Goal: Information Seeking & Learning: Learn about a topic

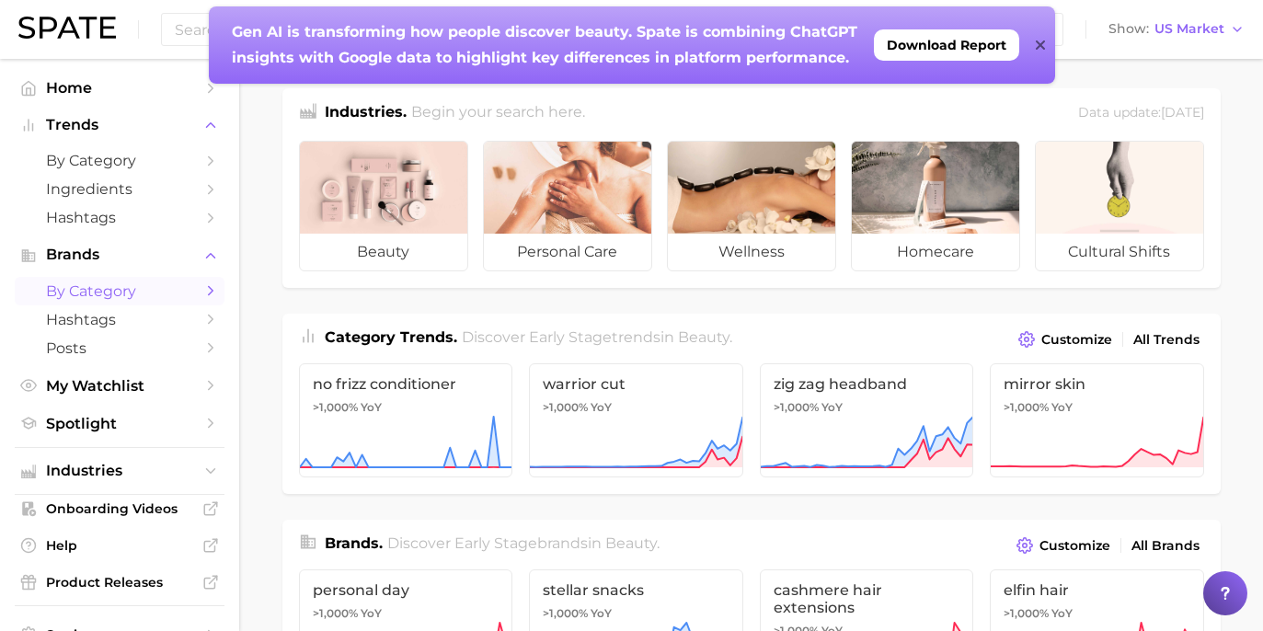
click at [167, 293] on span "by Category" at bounding box center [119, 290] width 147 height 17
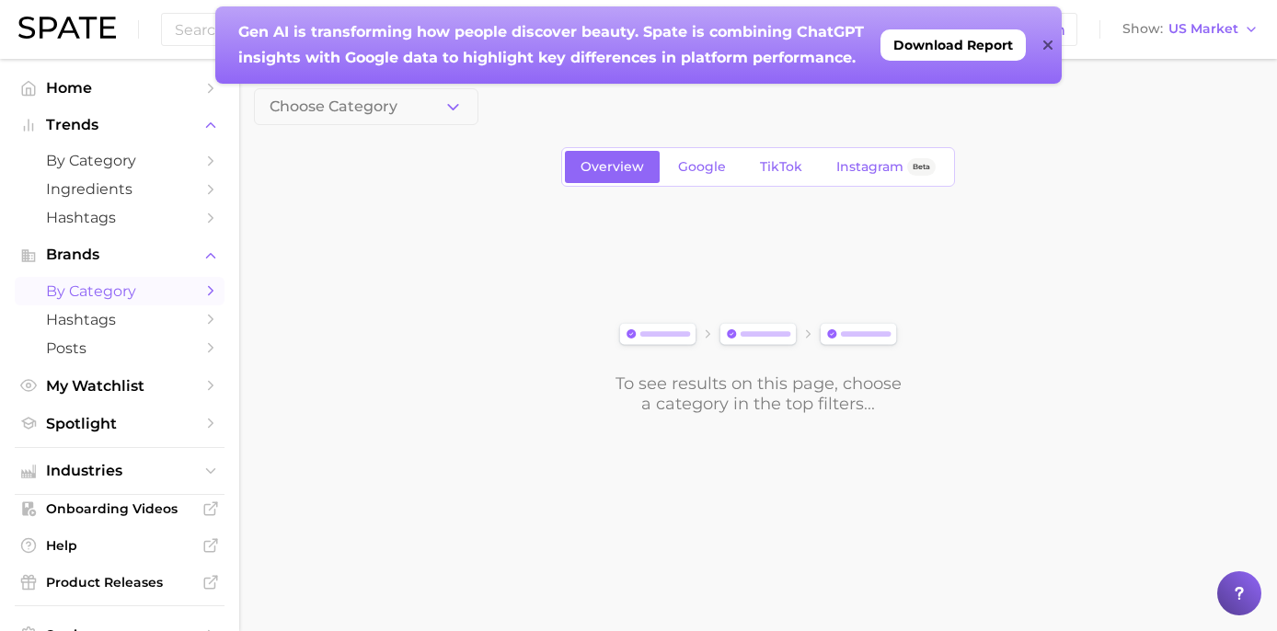
click at [417, 114] on button "Choose Category" at bounding box center [366, 106] width 224 height 37
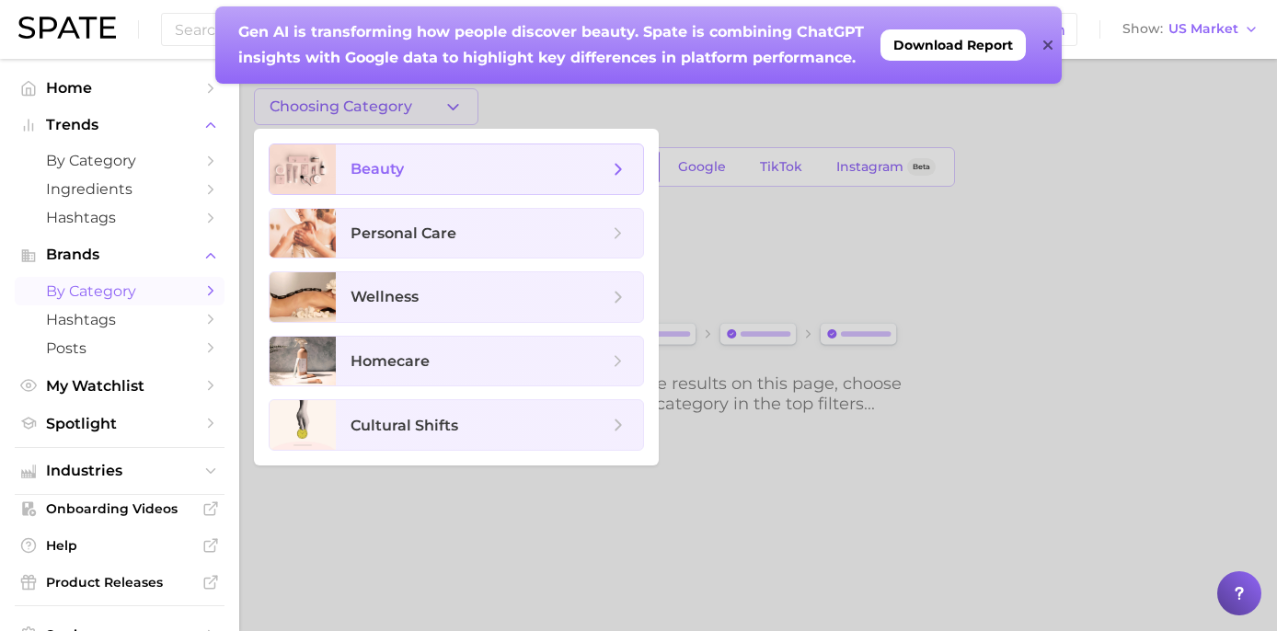
click at [428, 165] on span "beauty" at bounding box center [479, 169] width 258 height 20
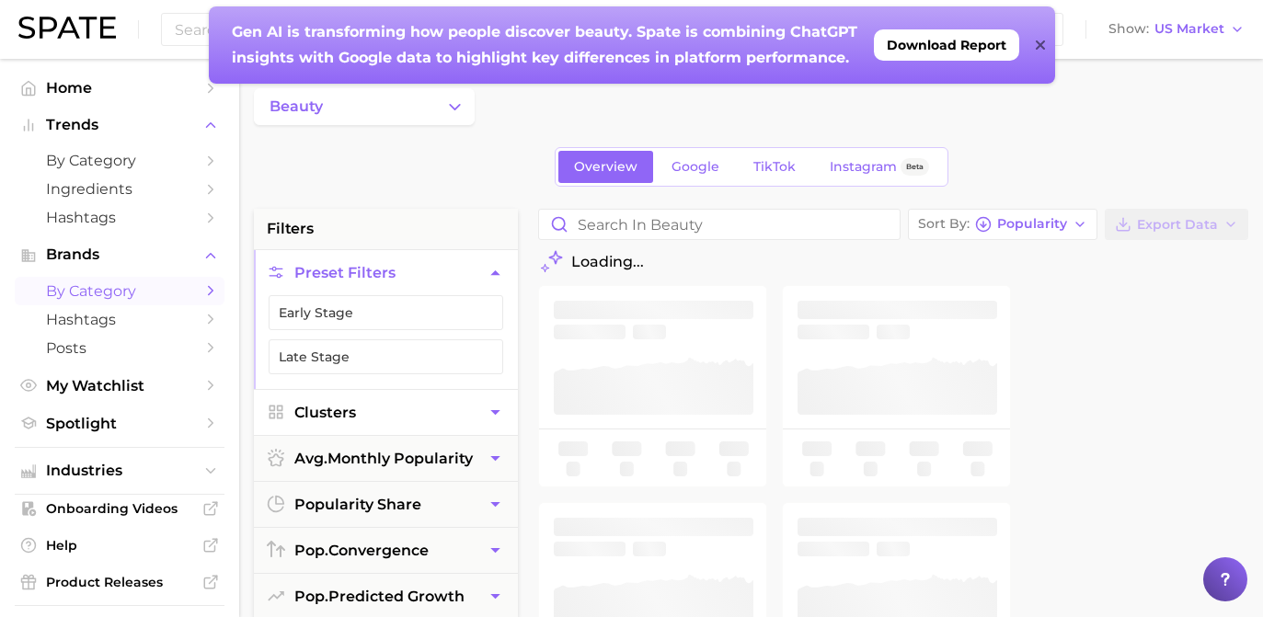
click at [474, 408] on button "Clusters" at bounding box center [386, 412] width 264 height 45
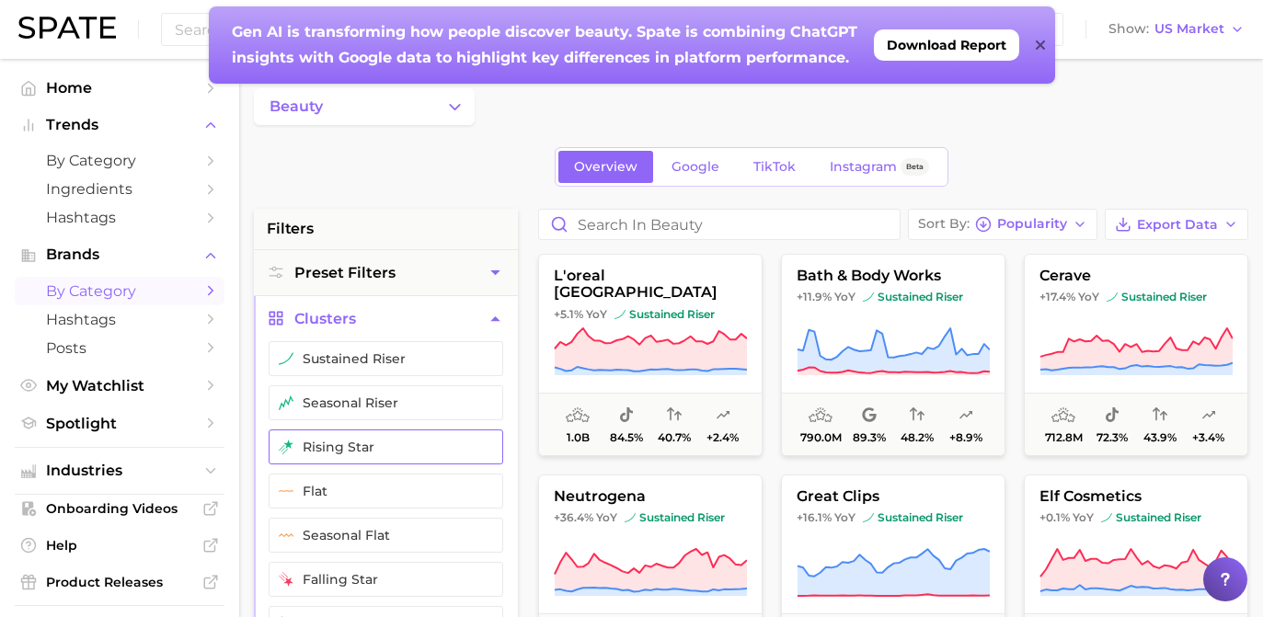
click at [471, 457] on button "rising star" at bounding box center [386, 447] width 235 height 35
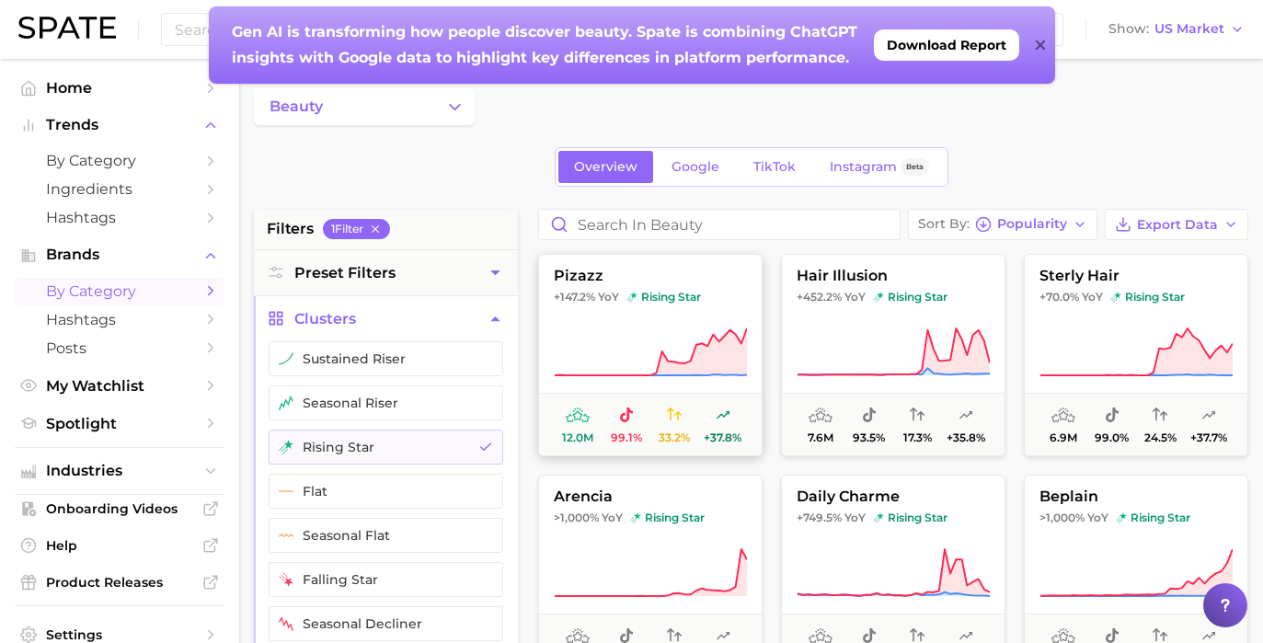
click at [665, 357] on icon at bounding box center [651, 351] width 192 height 47
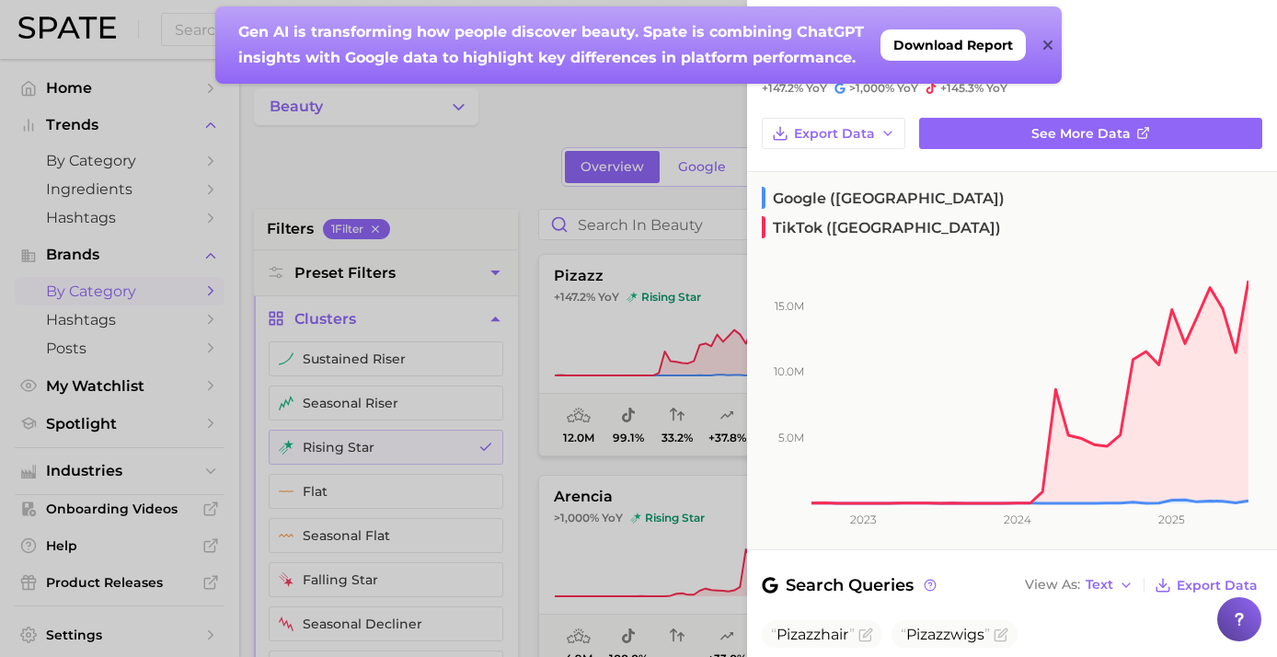
click at [1047, 42] on icon at bounding box center [1047, 45] width 9 height 15
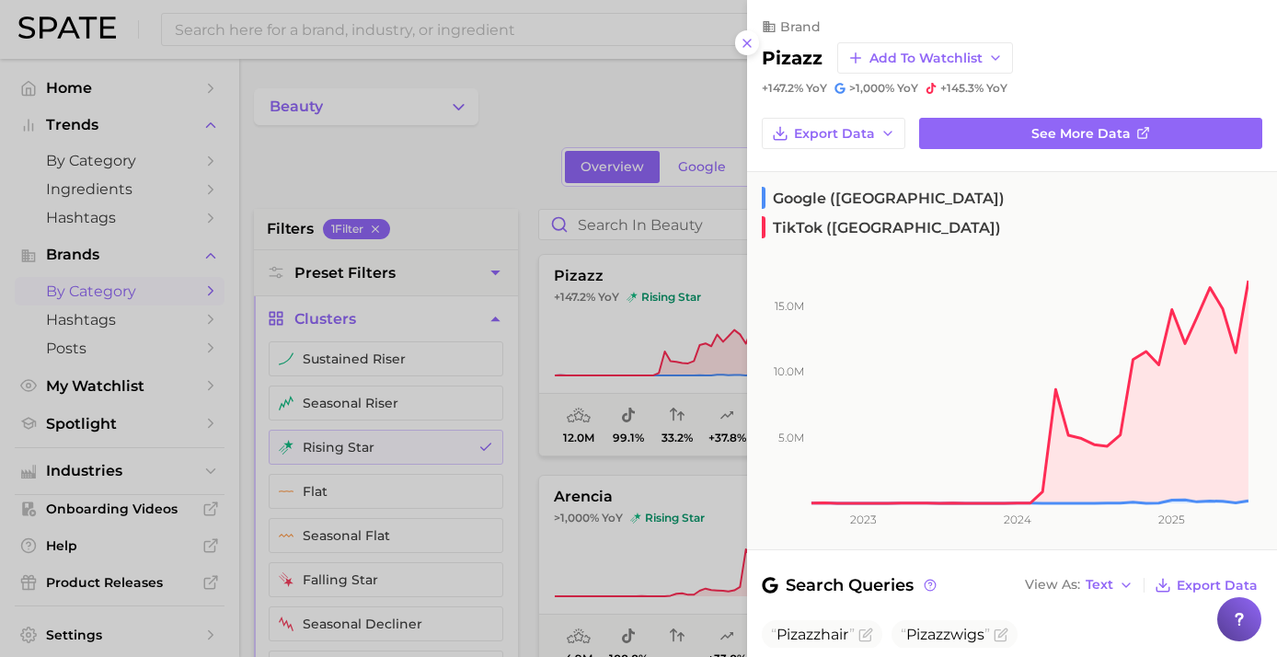
click at [523, 213] on div at bounding box center [638, 328] width 1277 height 657
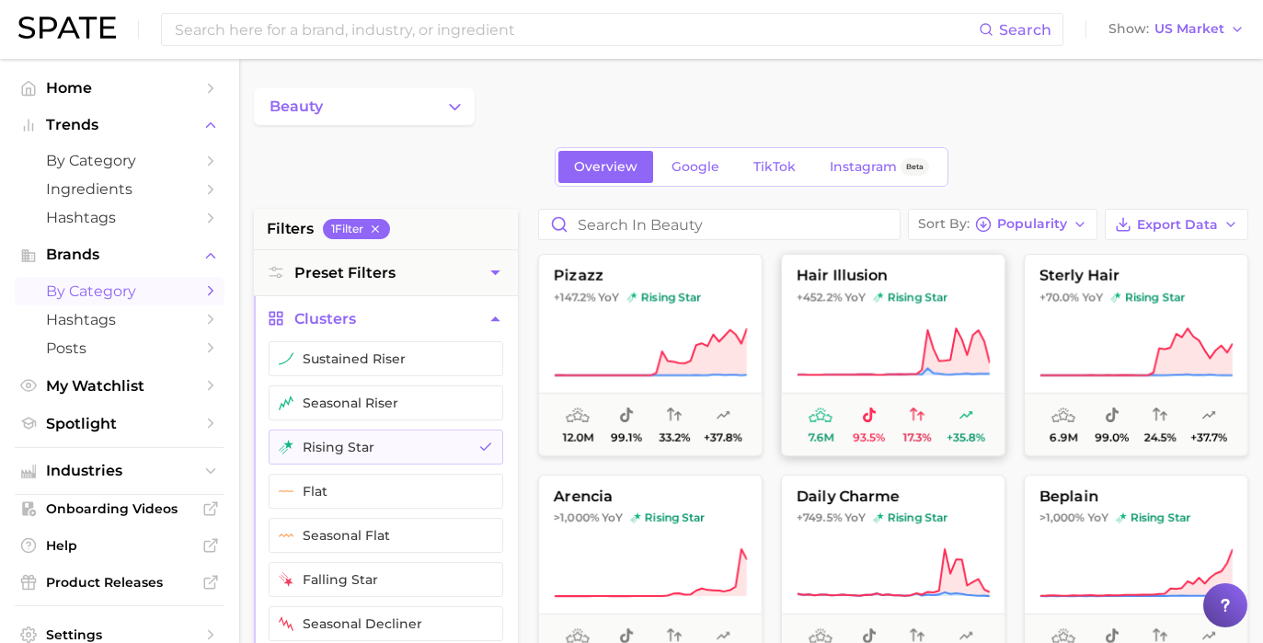
click at [802, 288] on button "hair illusion +452.2% YoY rising star 7.6m 93.5% 17.3% +35.8%" at bounding box center [893, 355] width 224 height 202
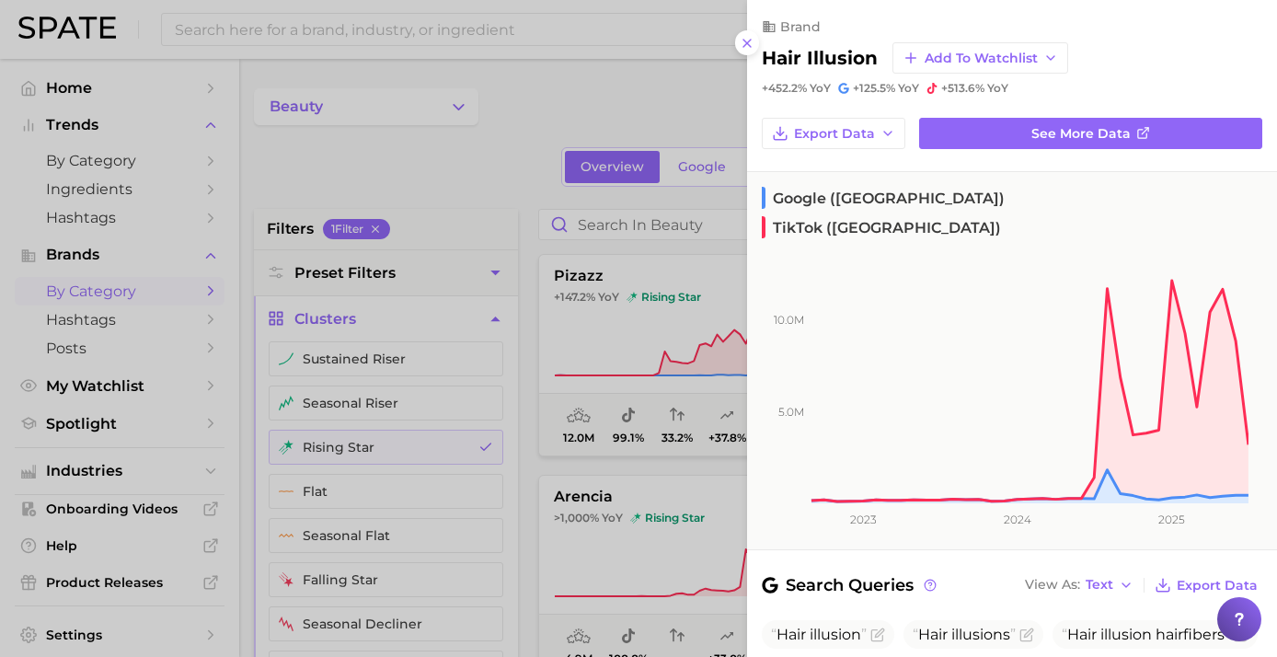
click at [526, 197] on div at bounding box center [638, 328] width 1277 height 657
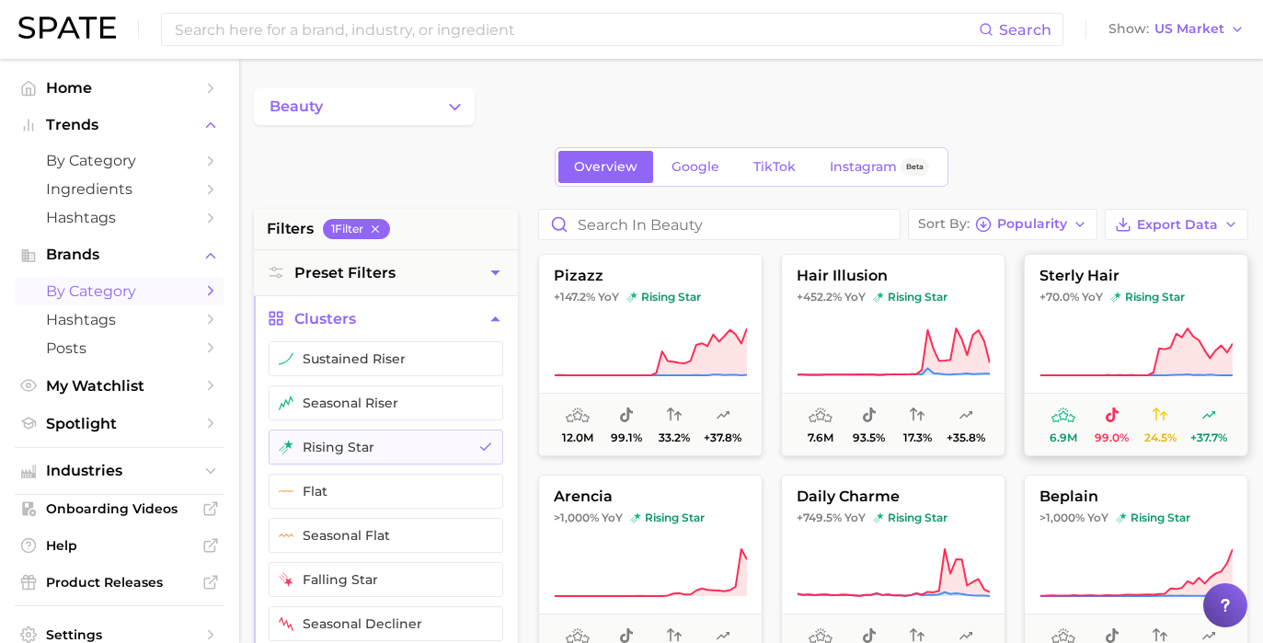
click at [1067, 341] on icon at bounding box center [1135, 353] width 193 height 52
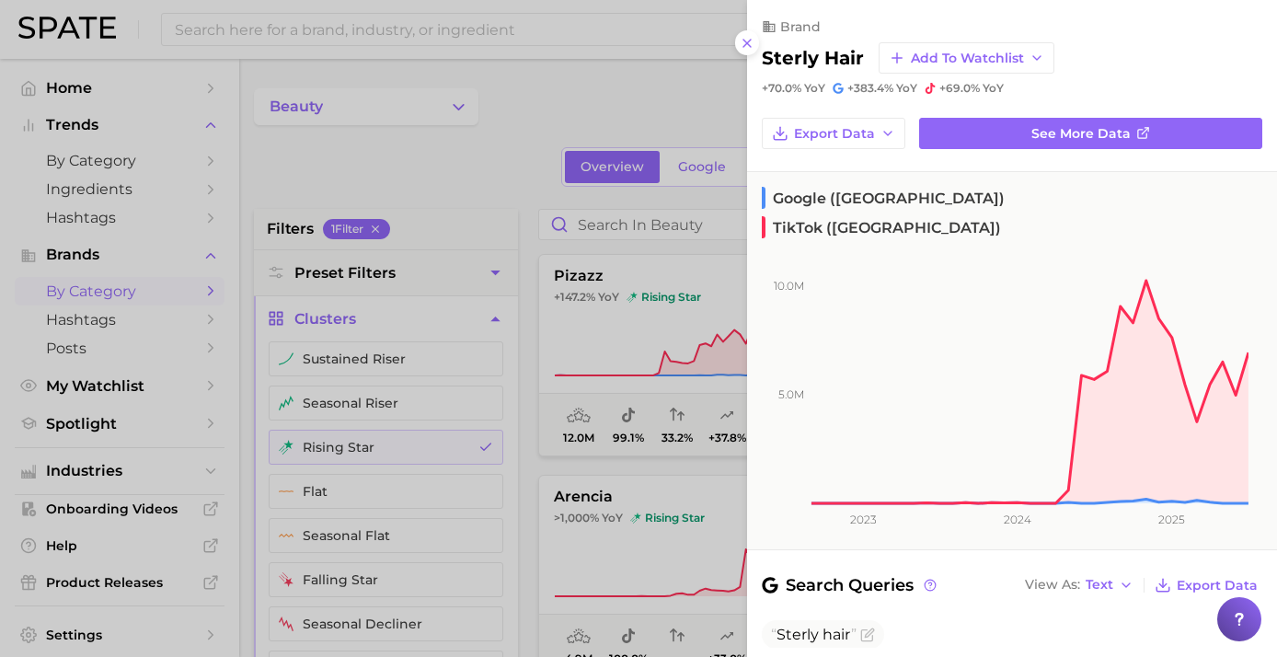
click at [425, 168] on div at bounding box center [638, 328] width 1277 height 657
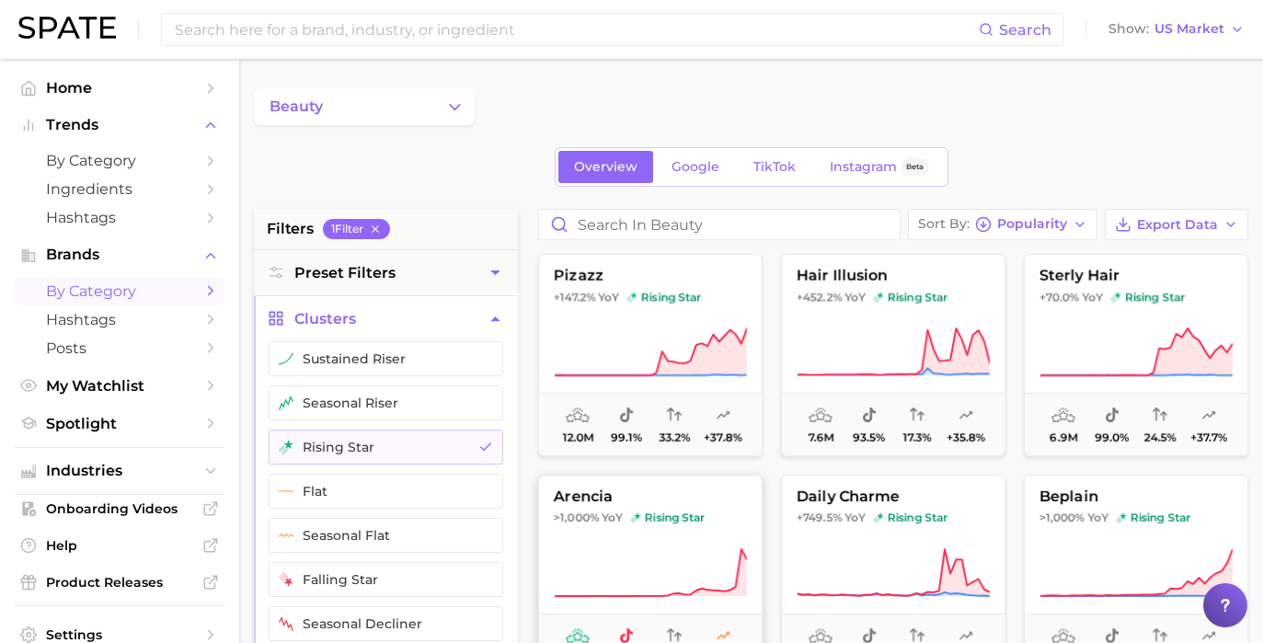
click at [705, 534] on button "arencia >1,000% YoY rising star 4.9m 100.0% - +33.0%" at bounding box center [650, 576] width 224 height 202
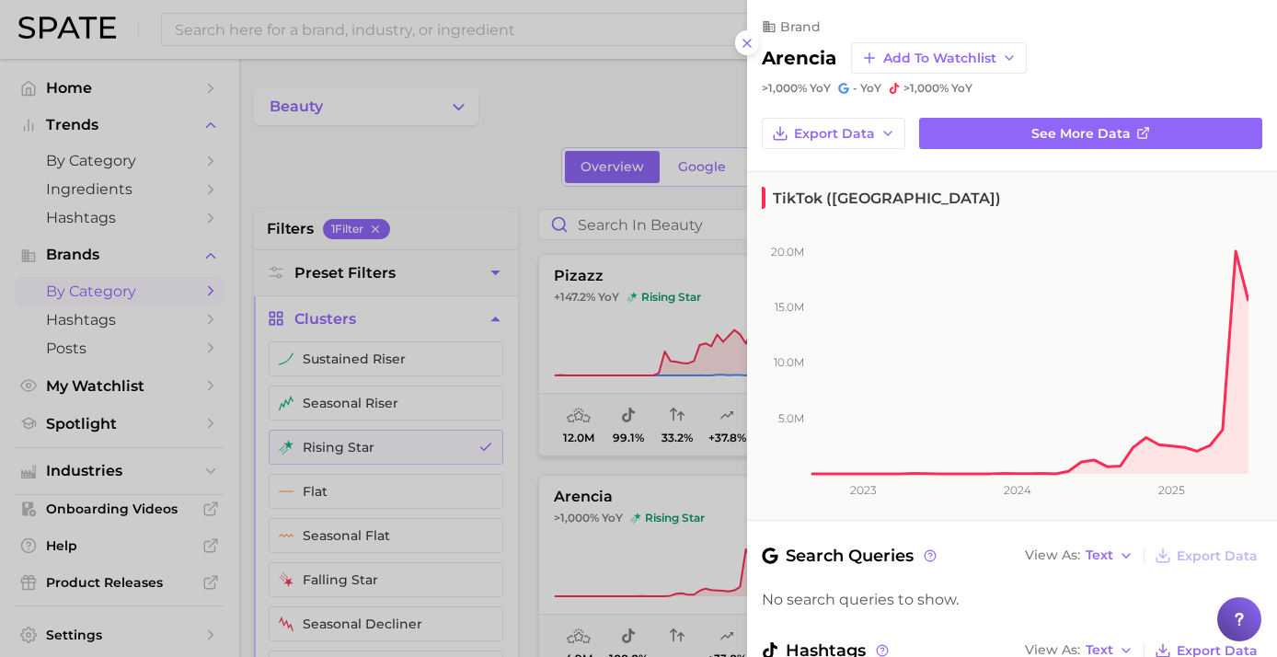
click at [529, 183] on div at bounding box center [638, 328] width 1277 height 657
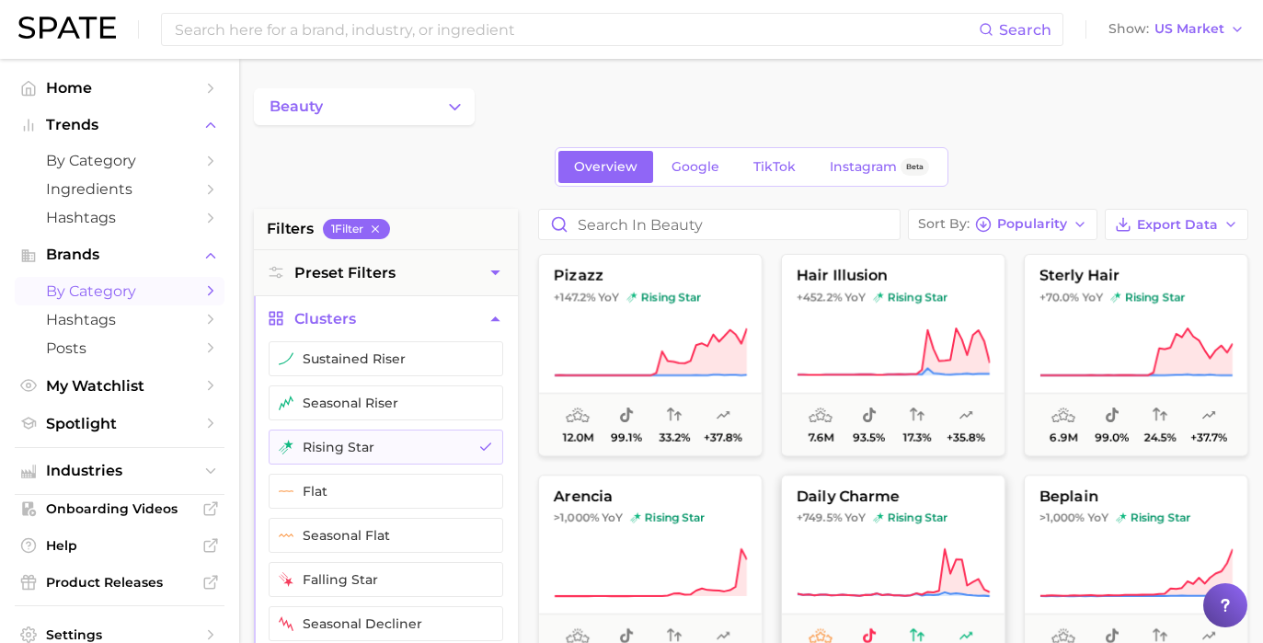
click at [873, 493] on span "daily charme" at bounding box center [893, 496] width 223 height 17
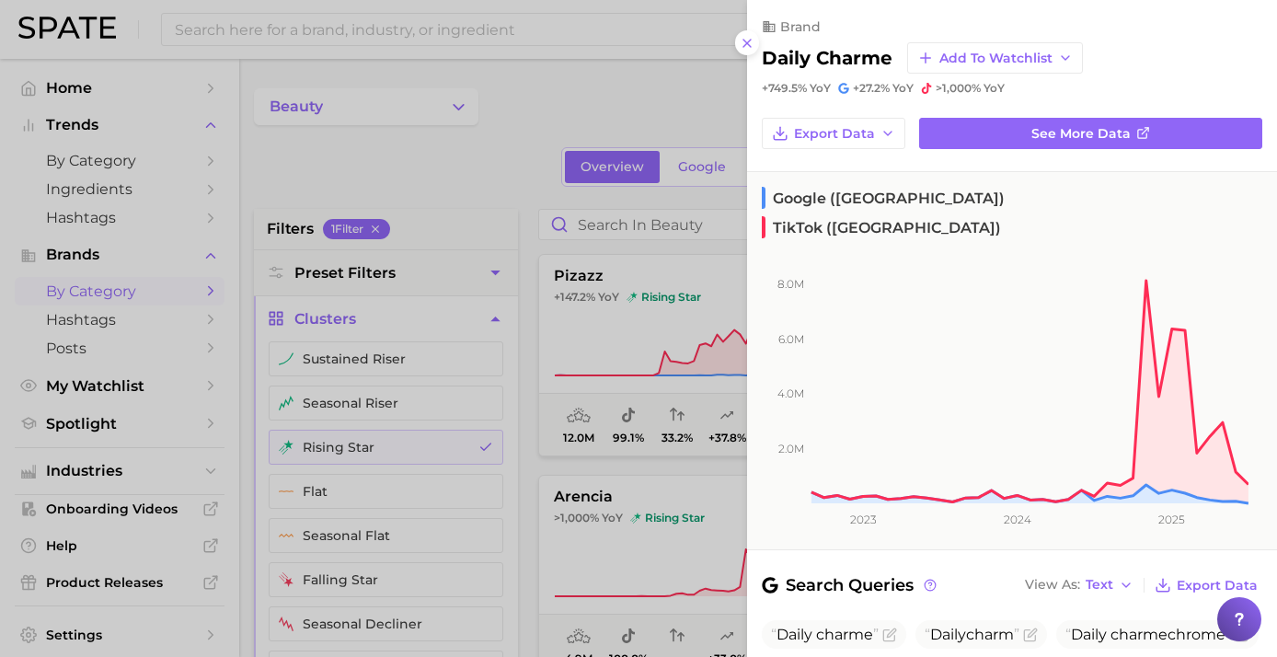
click at [507, 171] on div at bounding box center [638, 328] width 1277 height 657
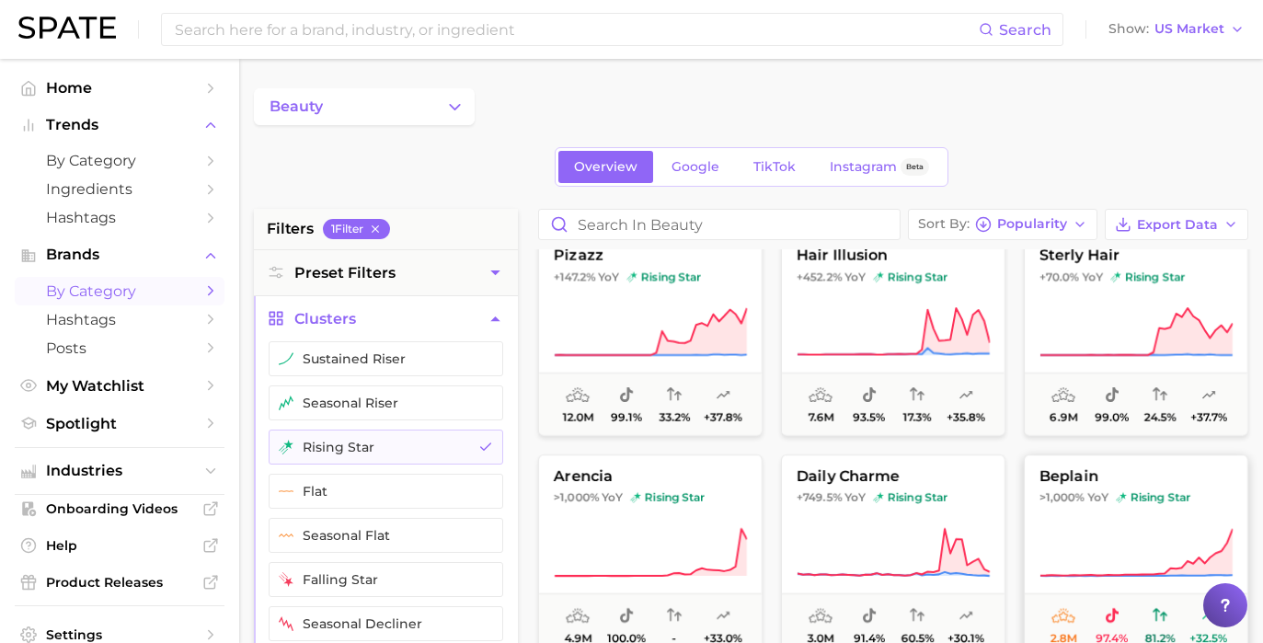
scroll to position [24, 0]
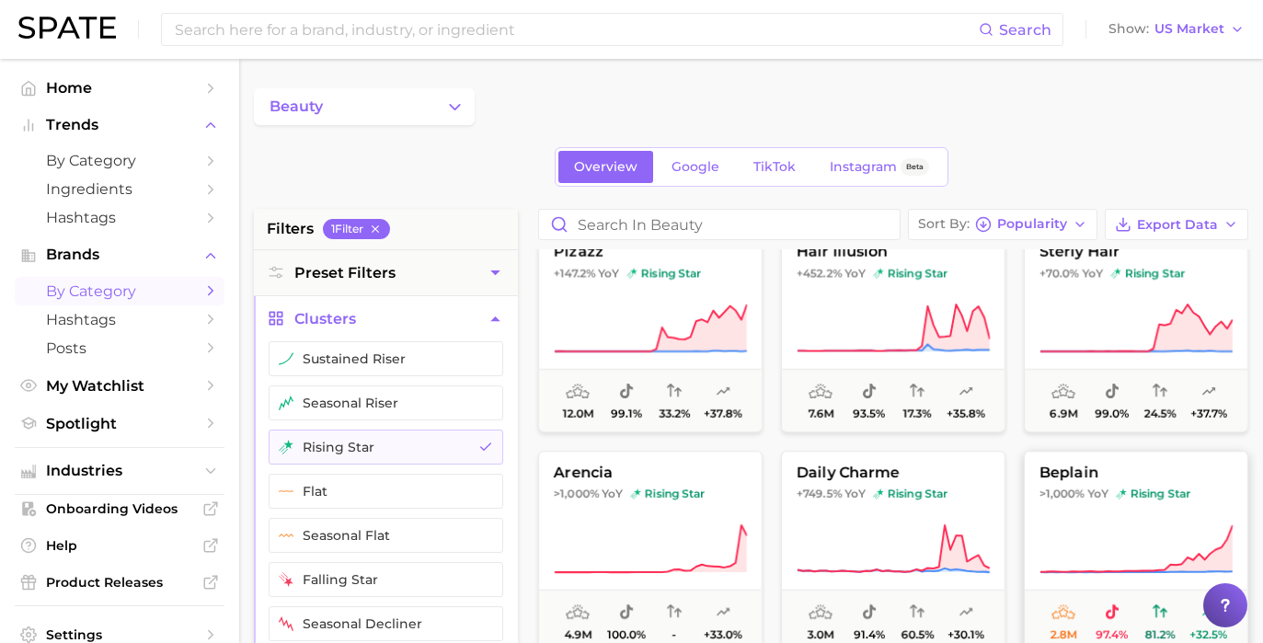
click at [1083, 521] on button "beplain >1,000% YoY rising star 2.8m 97.4% 81.2% +32.5%" at bounding box center [1136, 552] width 224 height 202
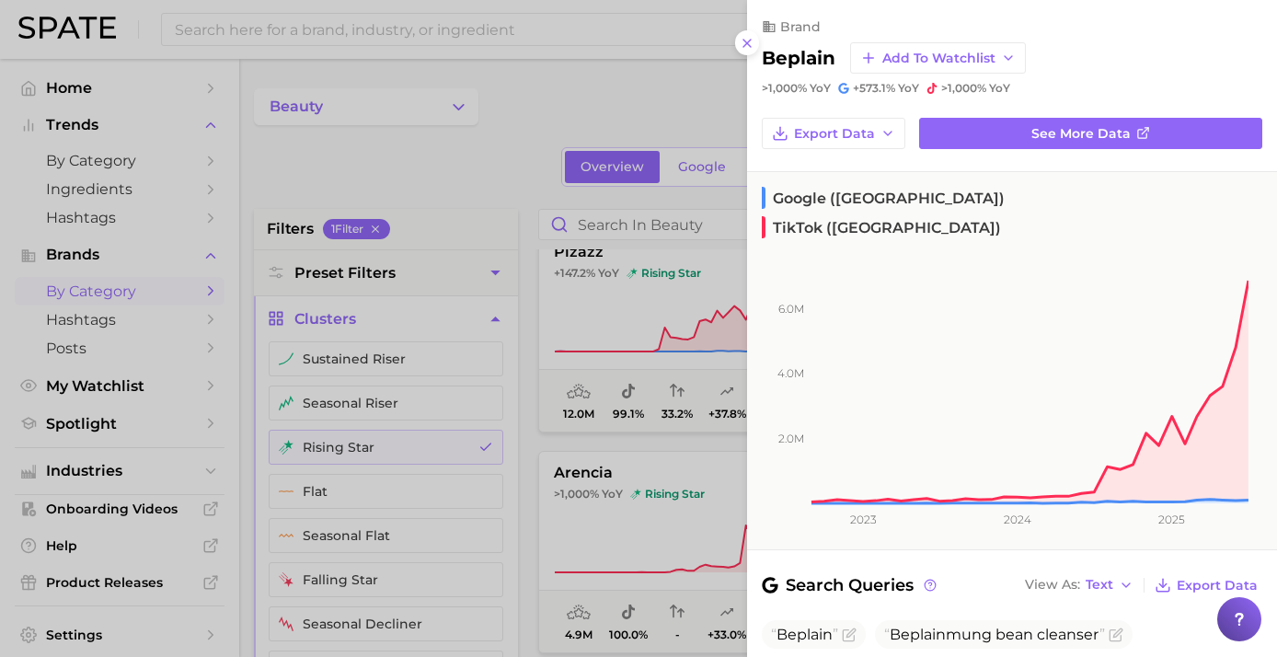
click at [449, 199] on div at bounding box center [638, 328] width 1277 height 657
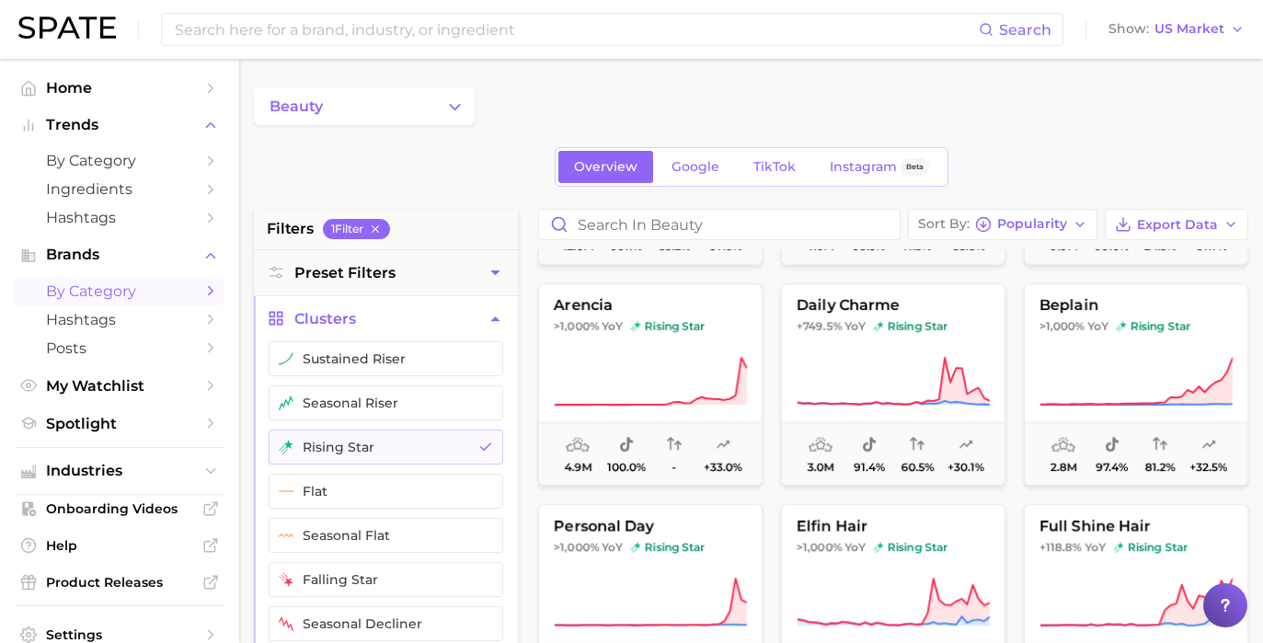
scroll to position [195, 0]
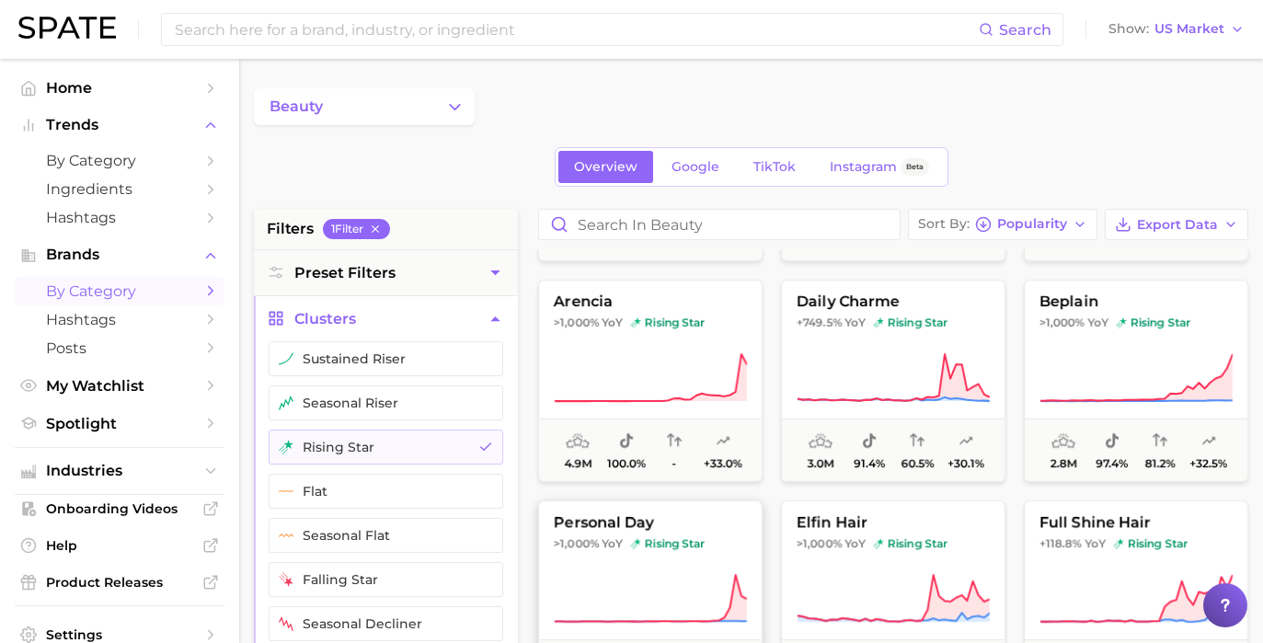
click at [625, 548] on span ">1,000% YoY rising star" at bounding box center [650, 543] width 223 height 15
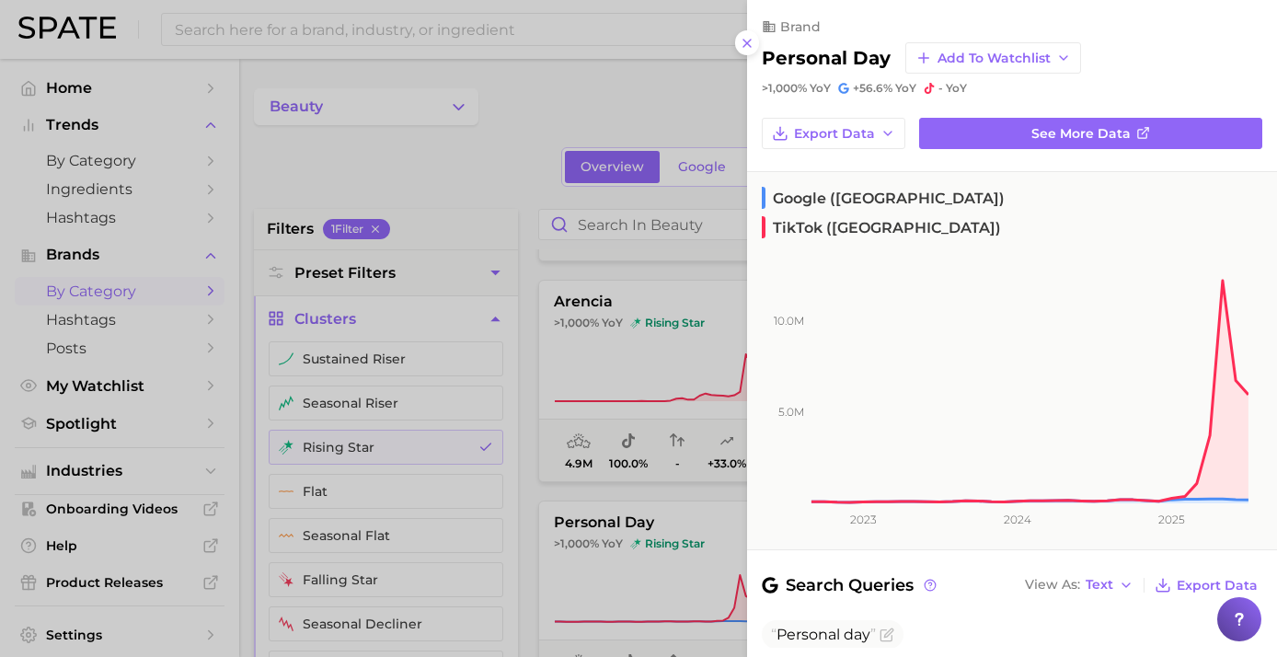
click at [540, 158] on div at bounding box center [638, 328] width 1277 height 657
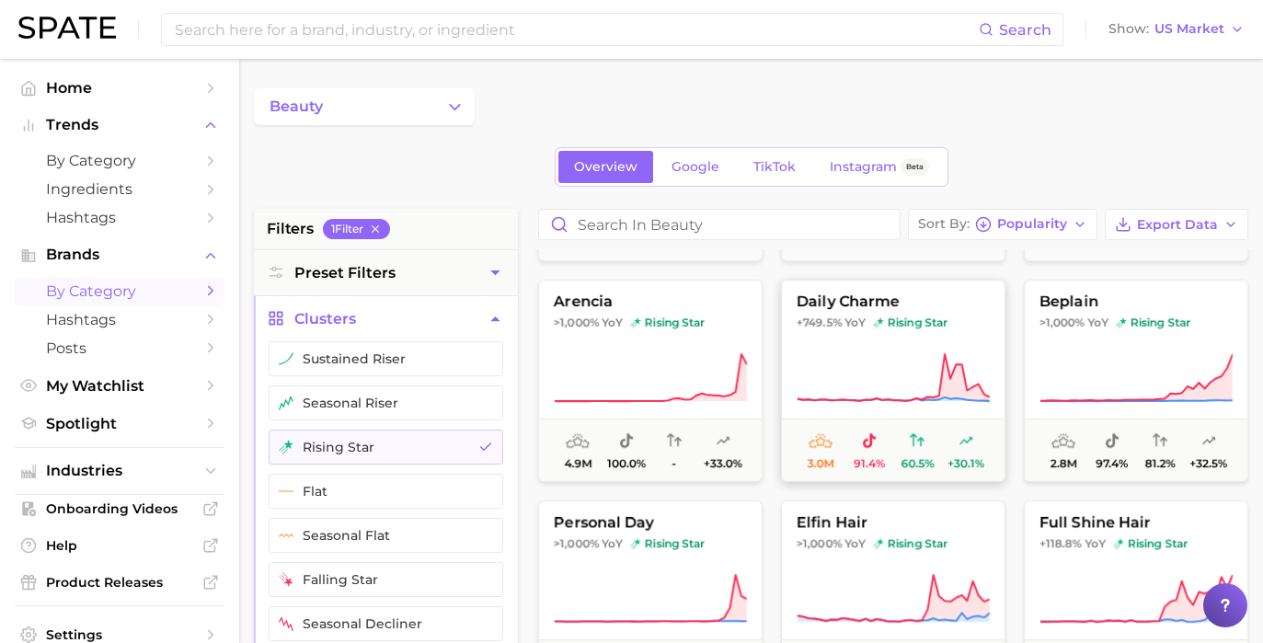
scroll to position [291, 0]
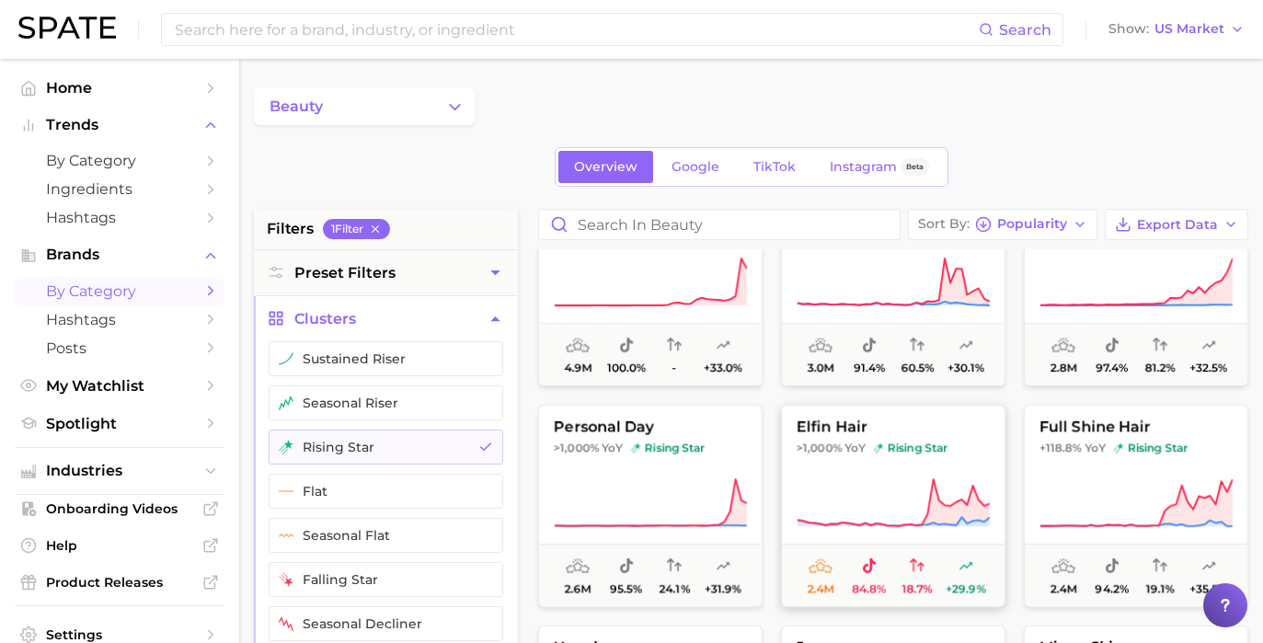
click at [875, 477] on icon at bounding box center [893, 503] width 193 height 52
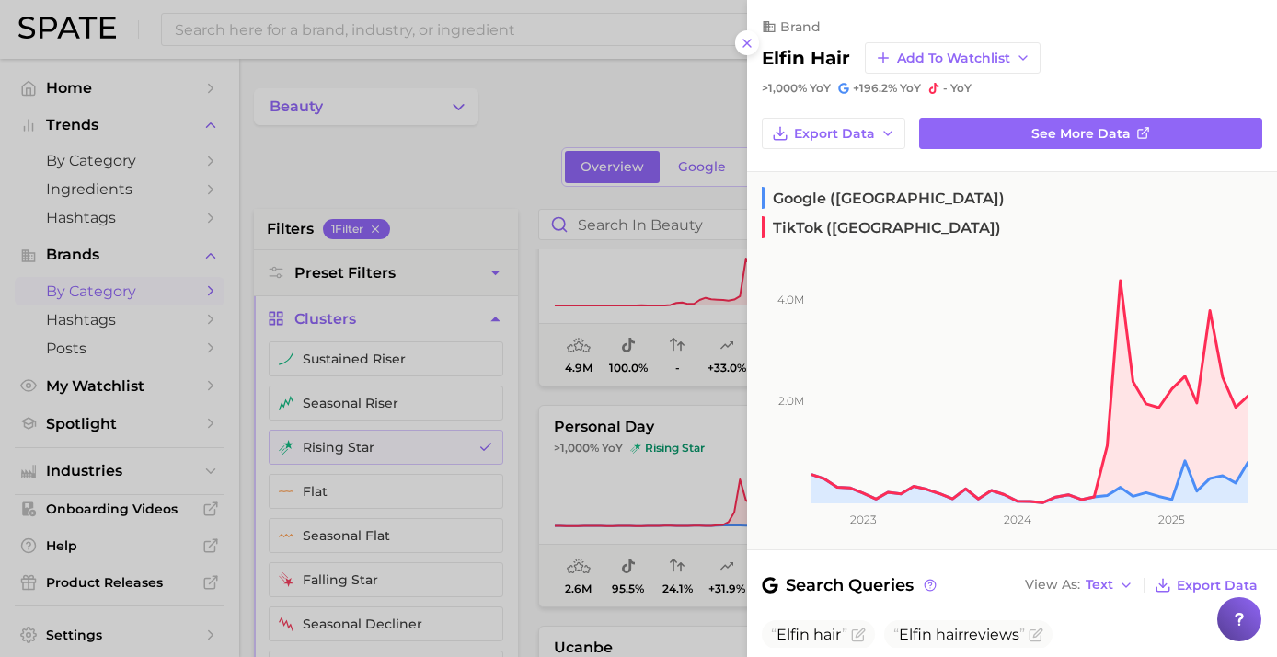
click at [636, 422] on div at bounding box center [638, 328] width 1277 height 657
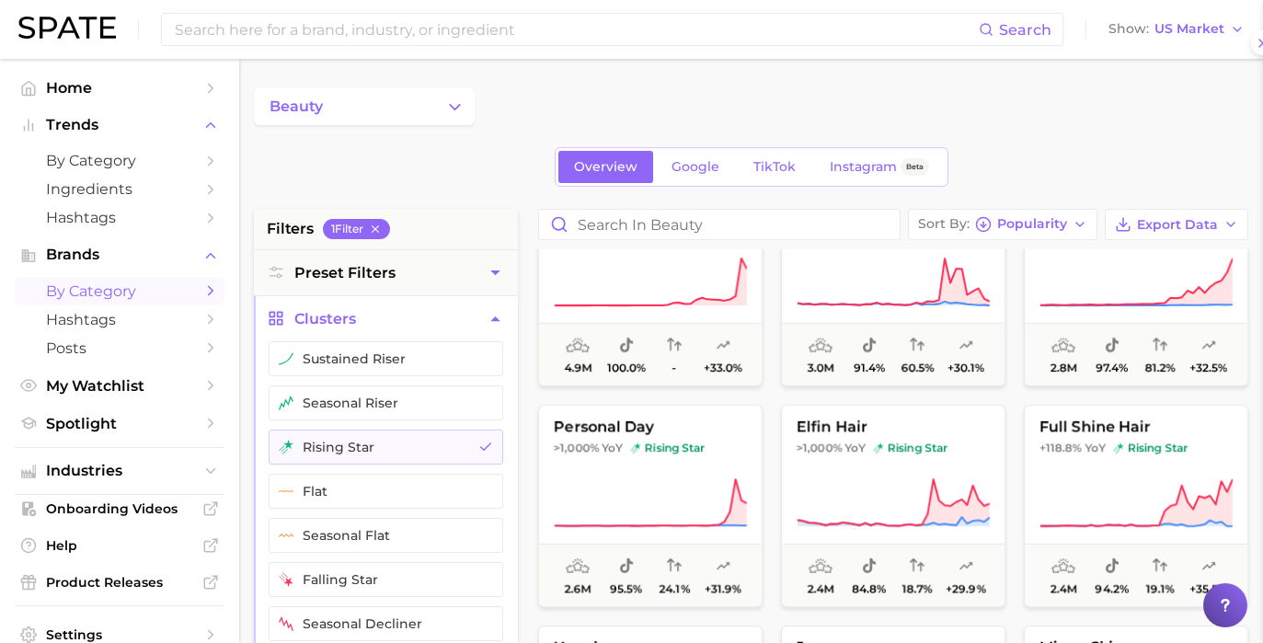
scroll to position [315, 0]
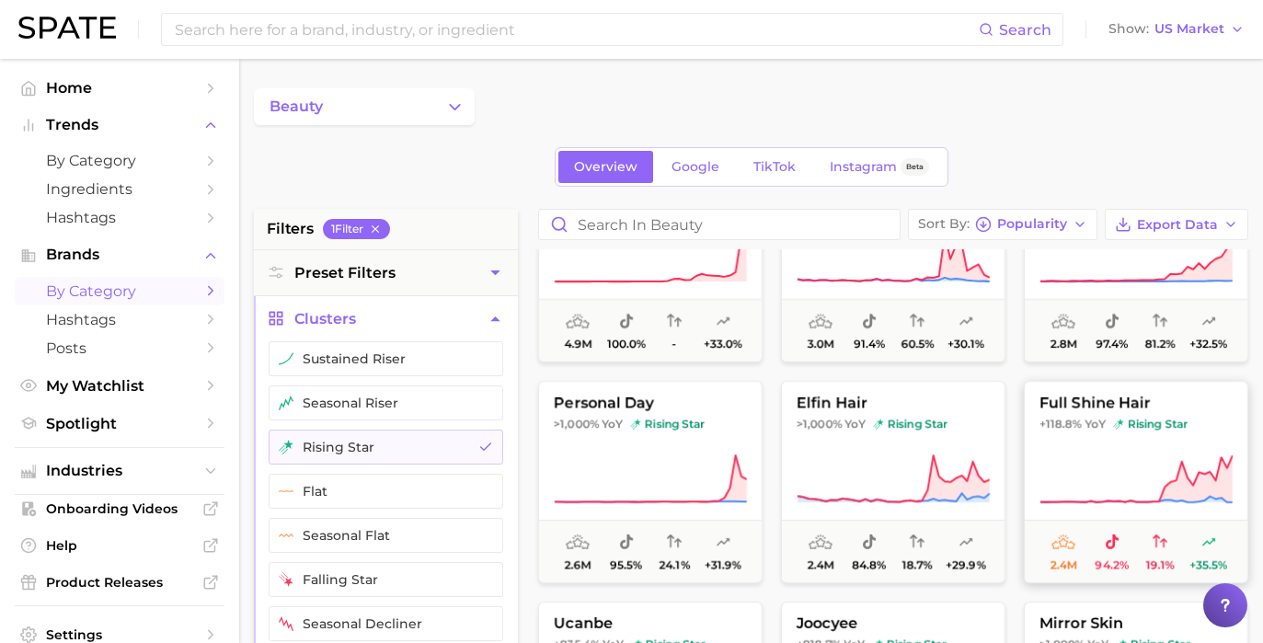
click at [1103, 438] on button "full shine hair +118.8% YoY rising star 2.4m 94.2% 19.1% +35.5%" at bounding box center [1136, 482] width 224 height 202
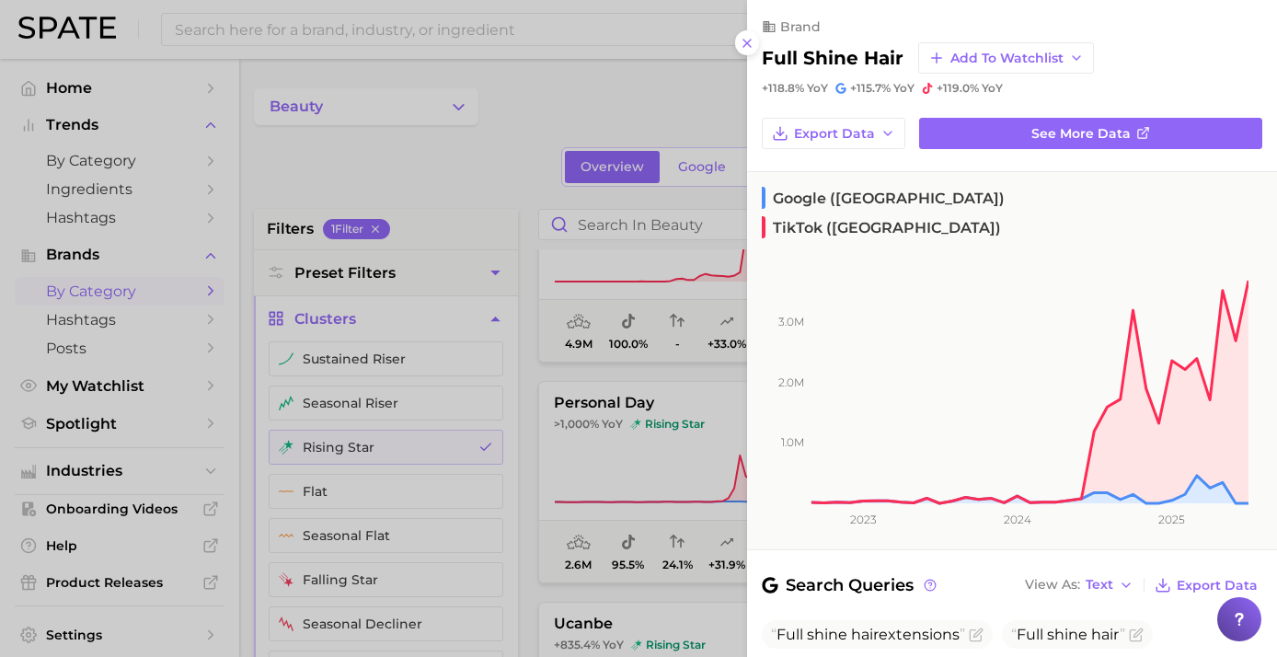
click at [654, 379] on div at bounding box center [638, 328] width 1277 height 657
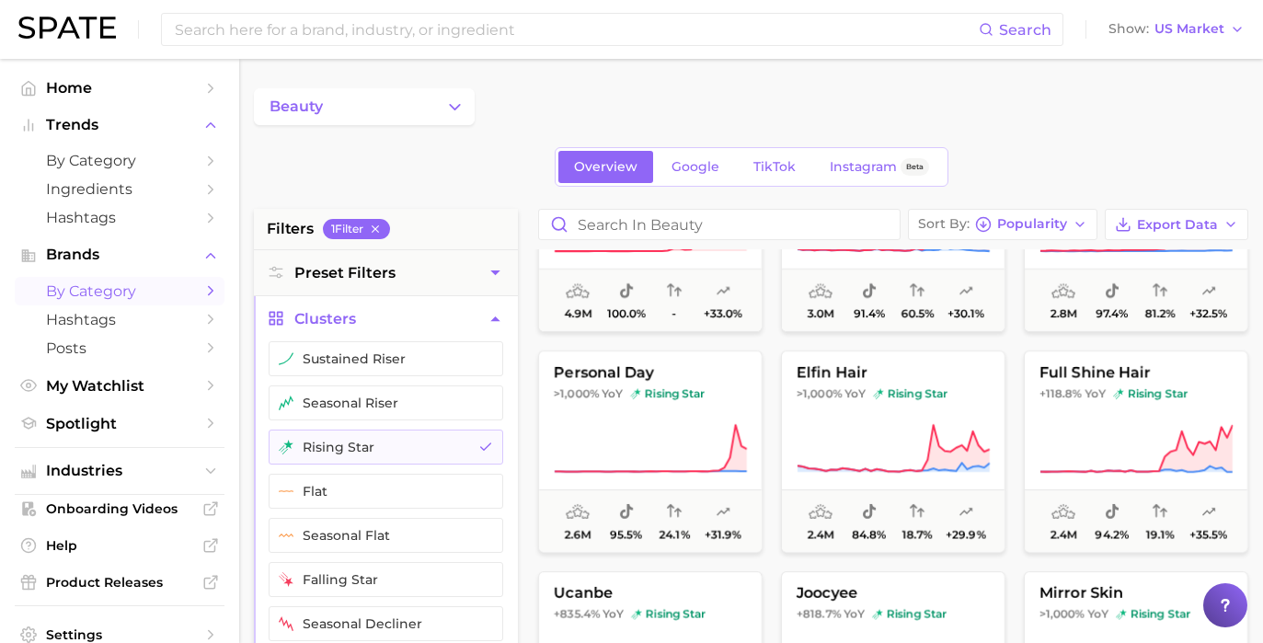
scroll to position [403, 0]
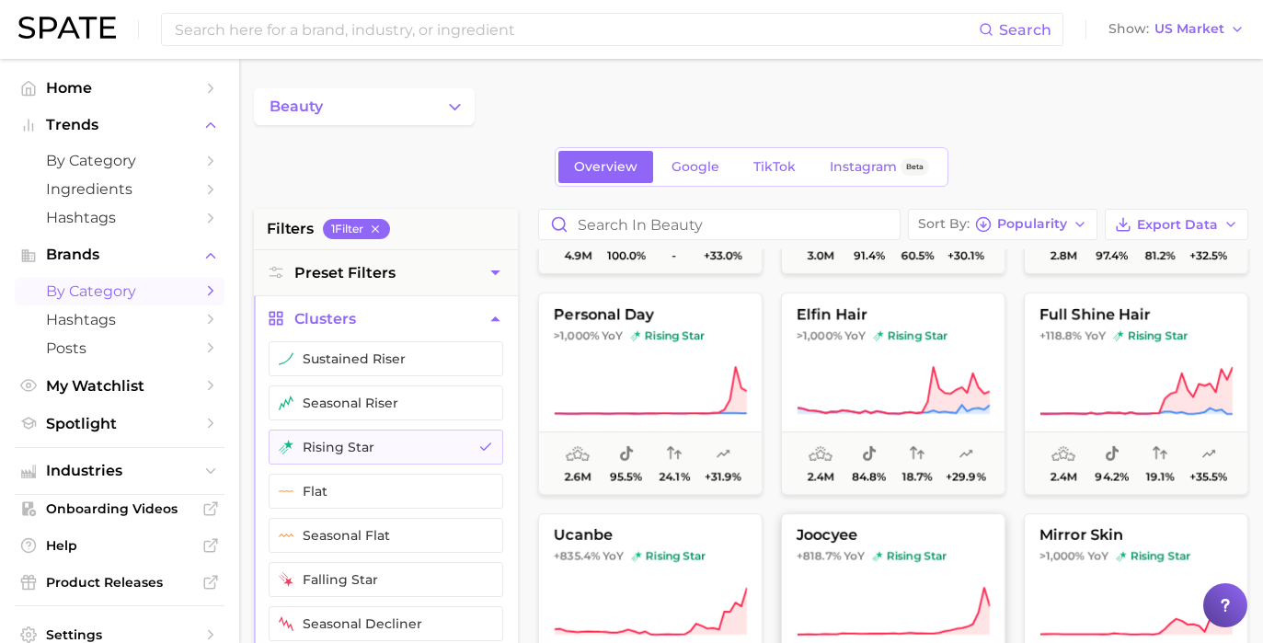
click at [784, 537] on span "joocyee" at bounding box center [893, 535] width 223 height 17
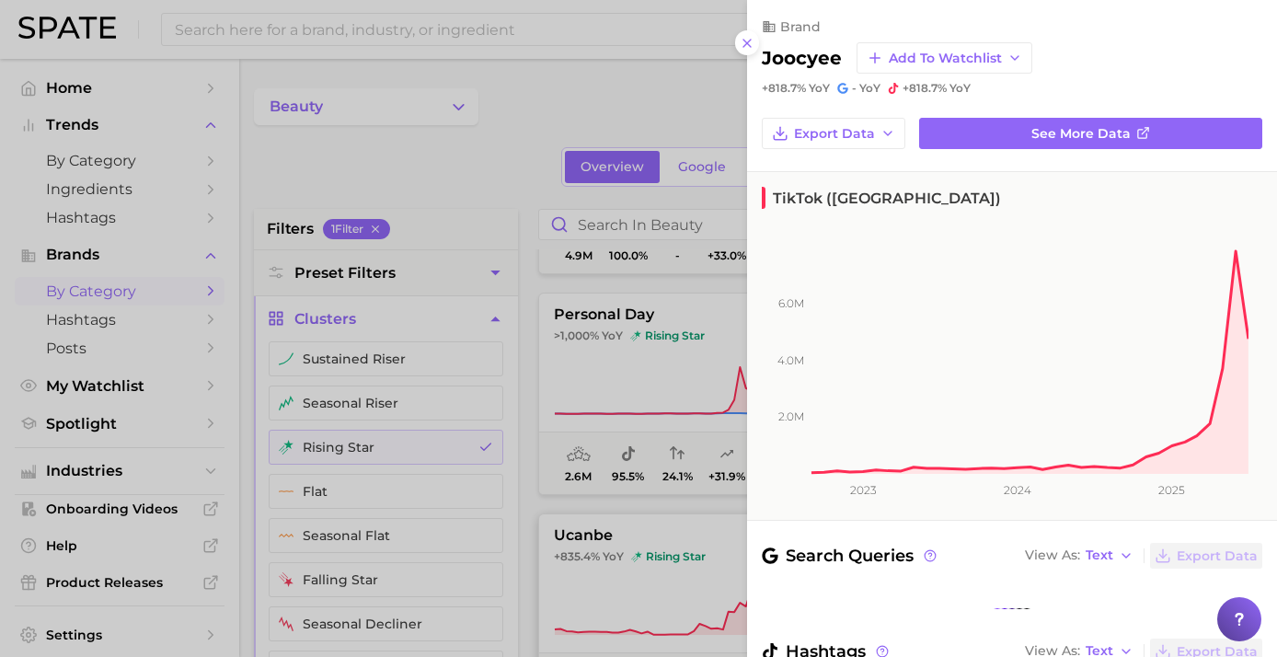
click at [693, 542] on div at bounding box center [638, 328] width 1277 height 657
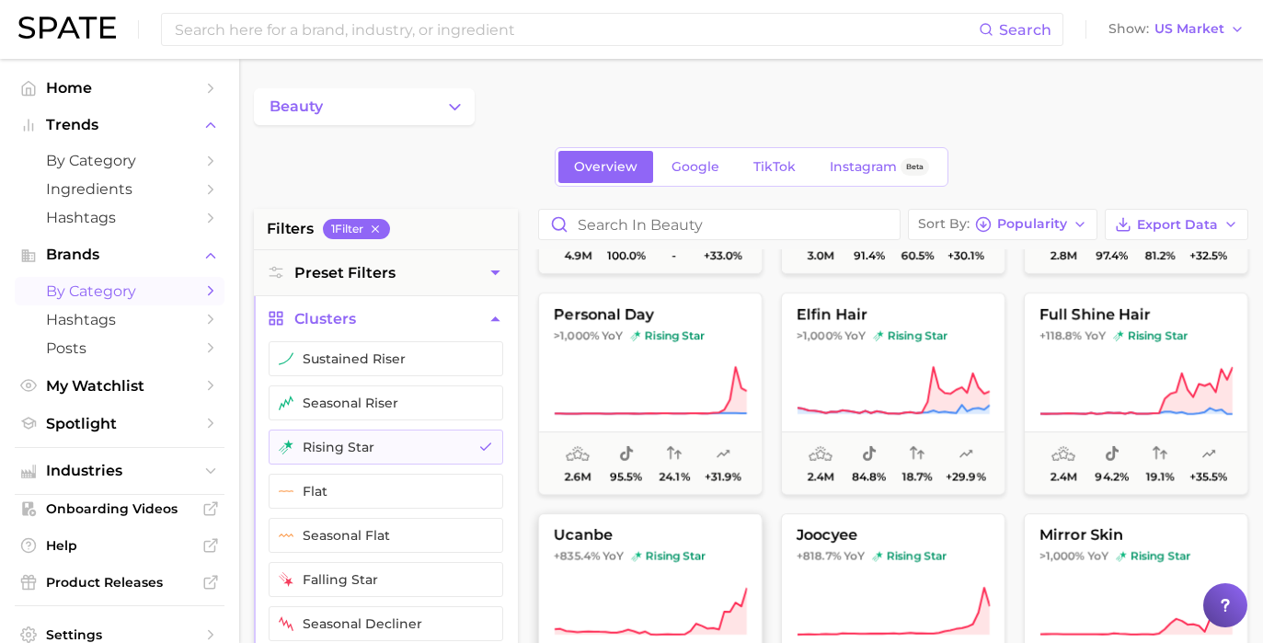
click at [705, 541] on span "ucanbe" at bounding box center [650, 535] width 223 height 17
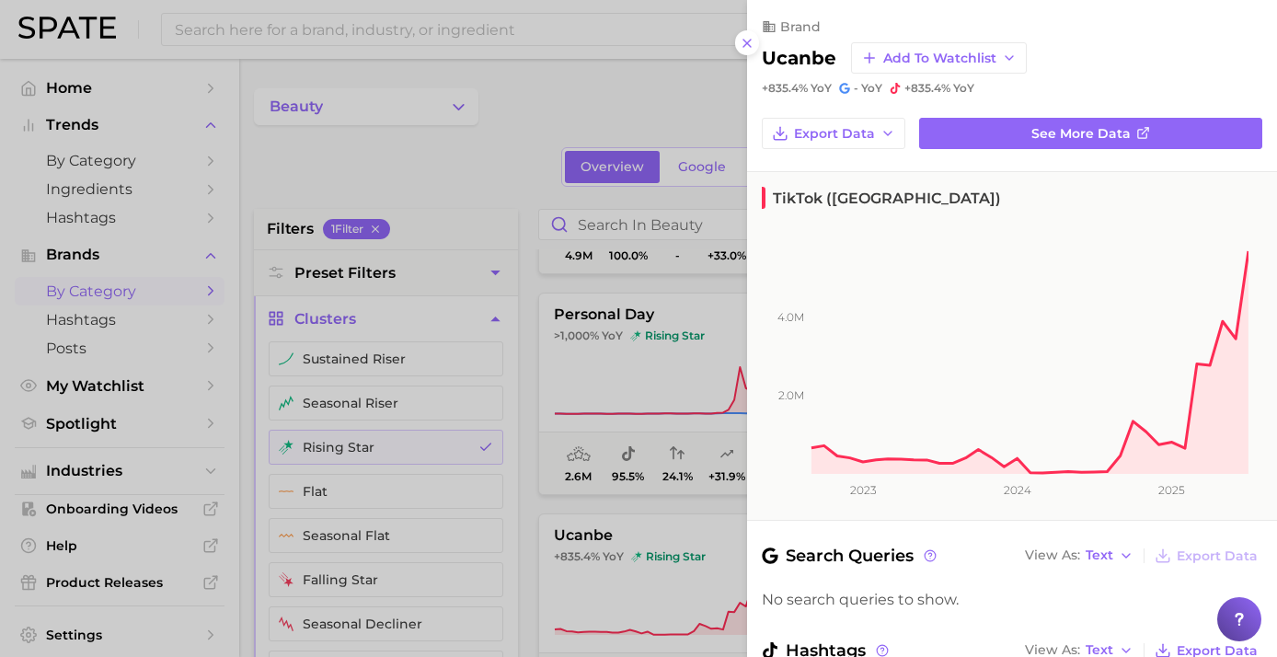
click at [486, 160] on div at bounding box center [638, 328] width 1277 height 657
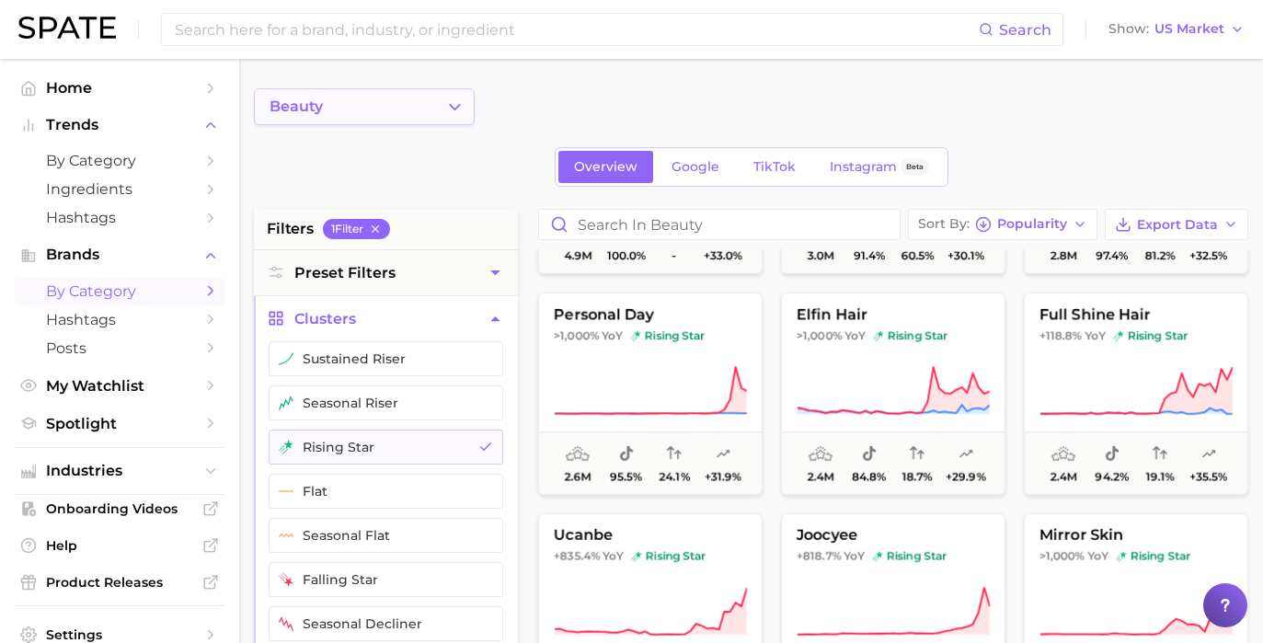
click at [435, 103] on button "beauty" at bounding box center [364, 106] width 221 height 37
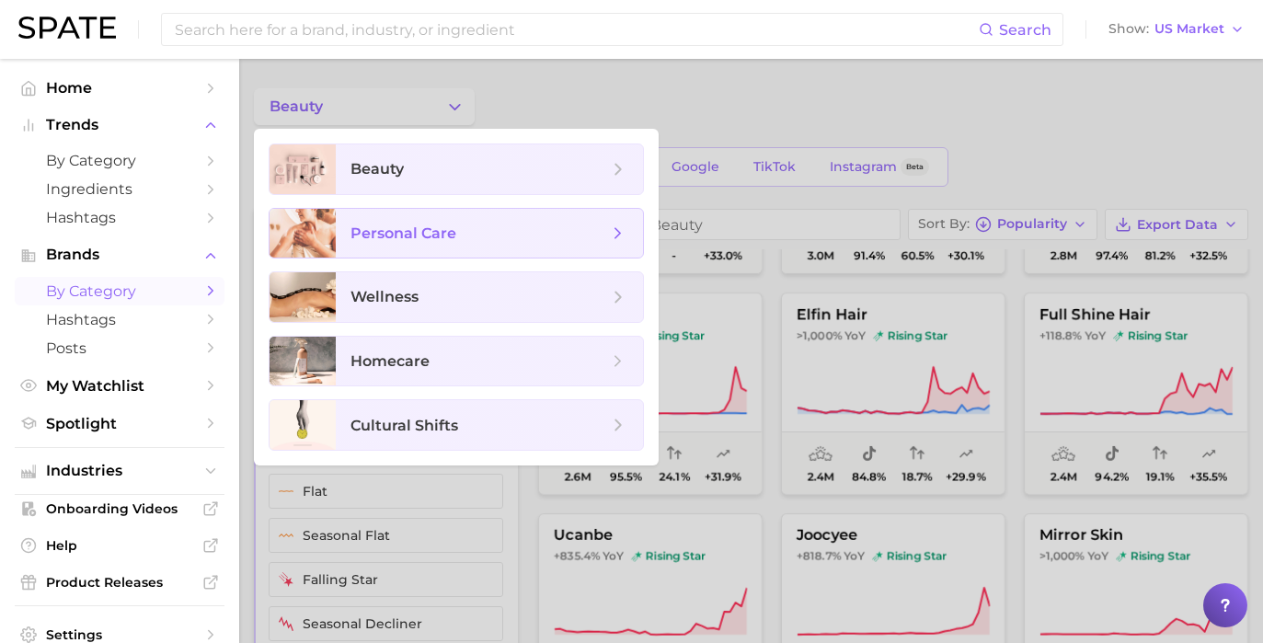
click at [411, 220] on span "personal care" at bounding box center [489, 234] width 307 height 50
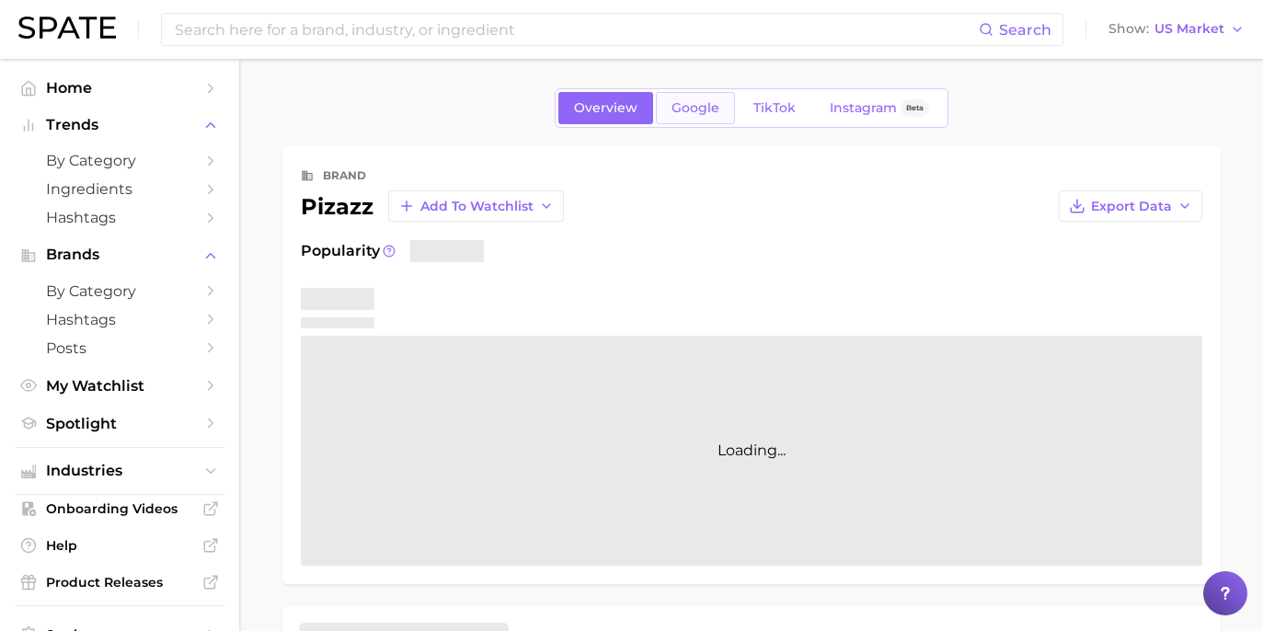
click at [732, 119] on link "Google" at bounding box center [695, 108] width 79 height 32
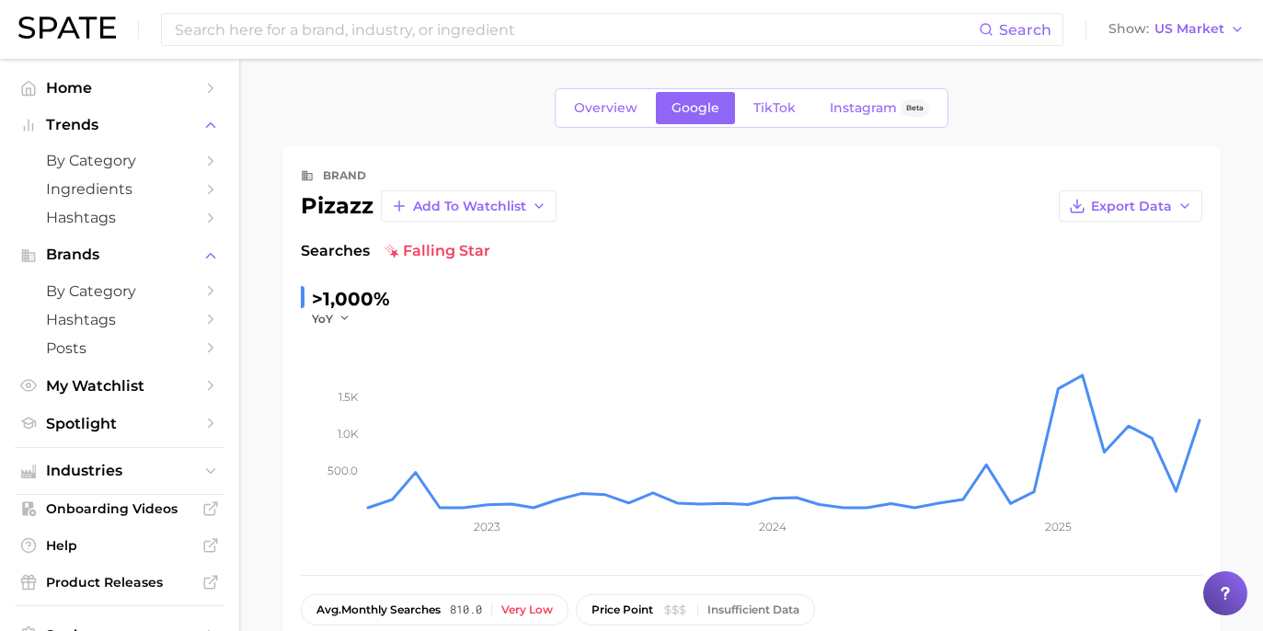
click at [758, 124] on div "Overview Google TikTok Instagram Beta" at bounding box center [752, 108] width 394 height 40
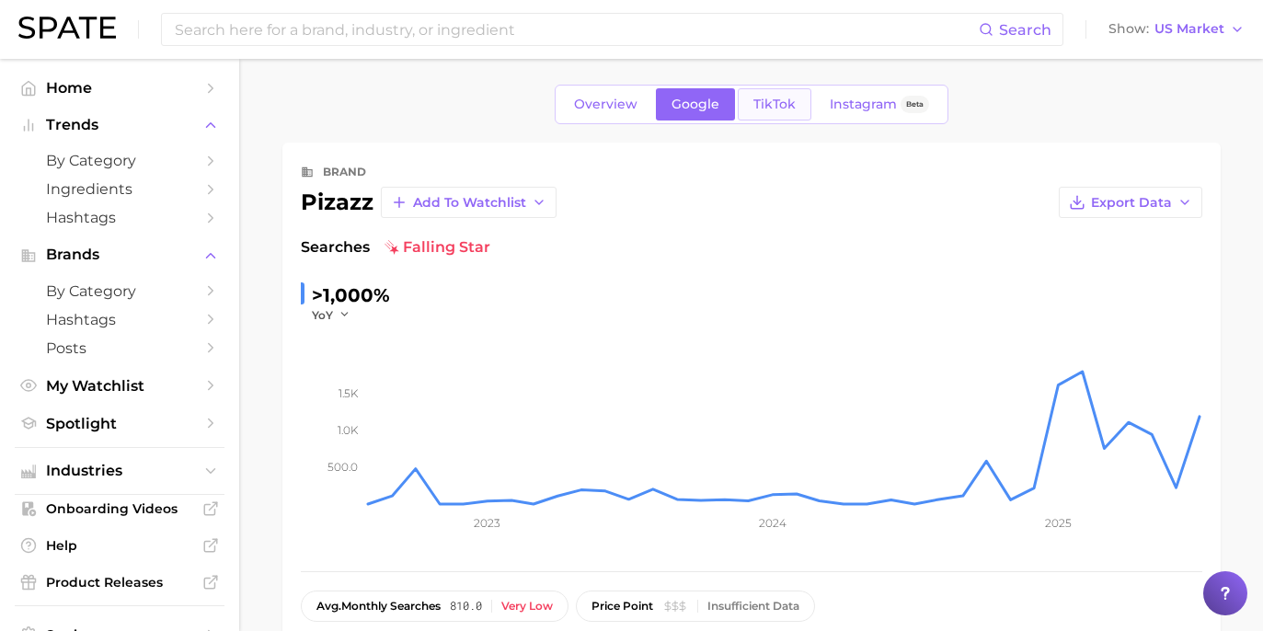
click at [752, 114] on link "TikTok" at bounding box center [775, 104] width 74 height 32
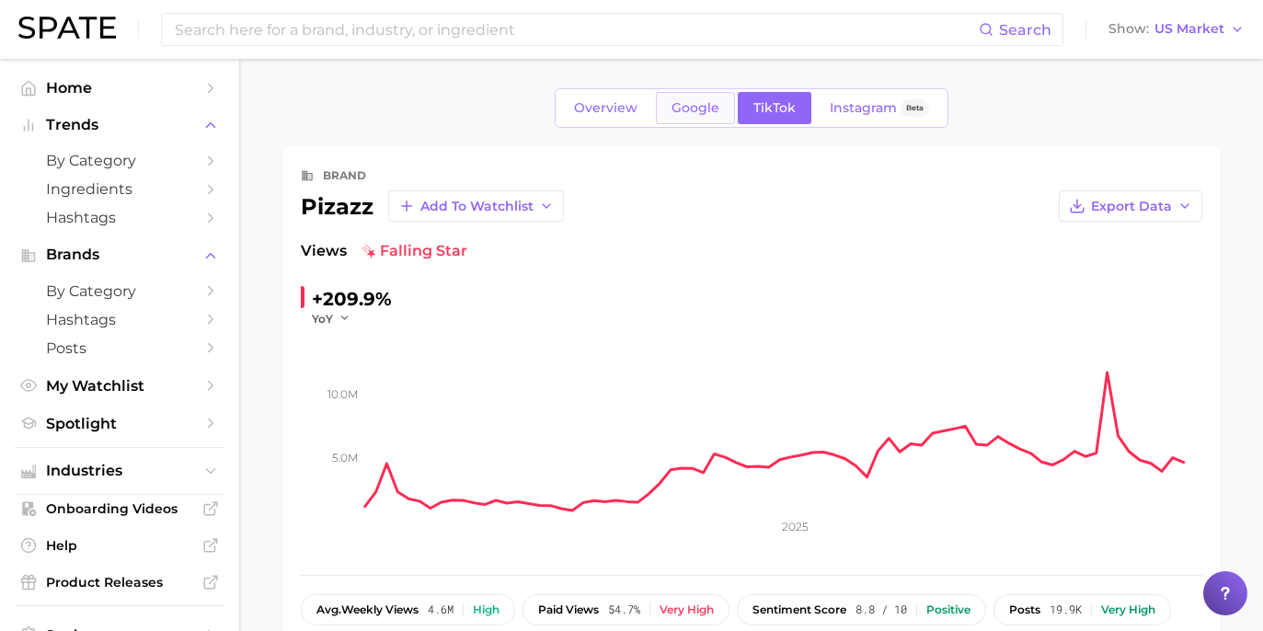
click at [695, 120] on link "Google" at bounding box center [695, 108] width 79 height 32
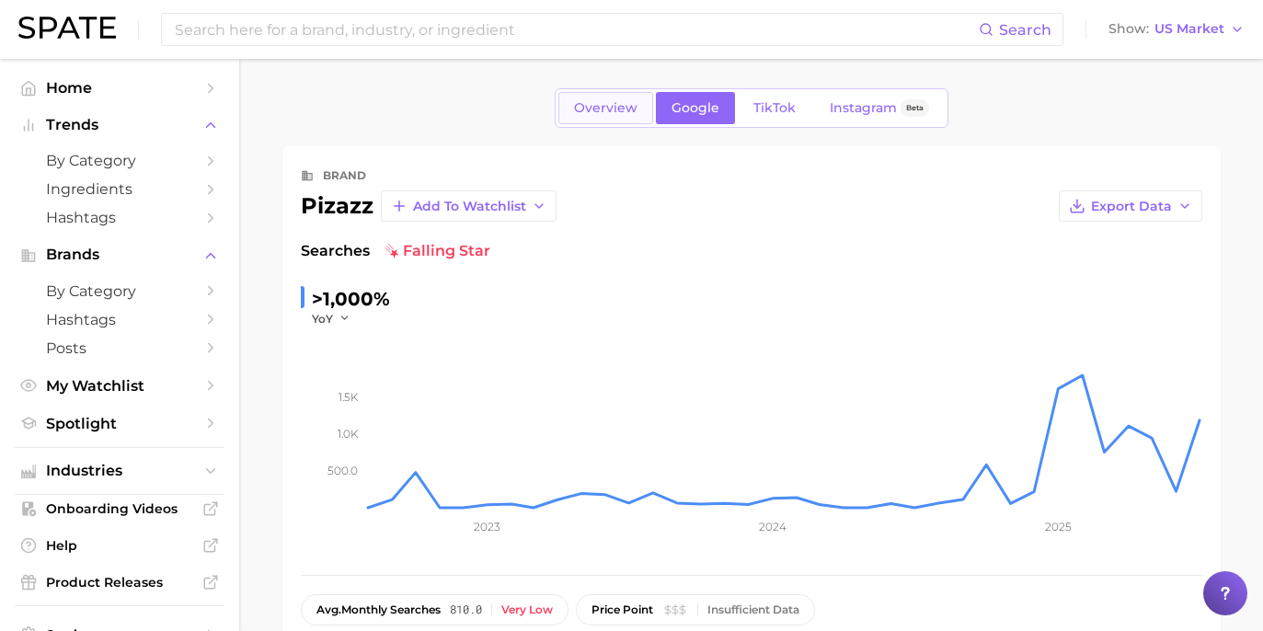
click at [602, 104] on span "Overview" at bounding box center [605, 108] width 63 height 16
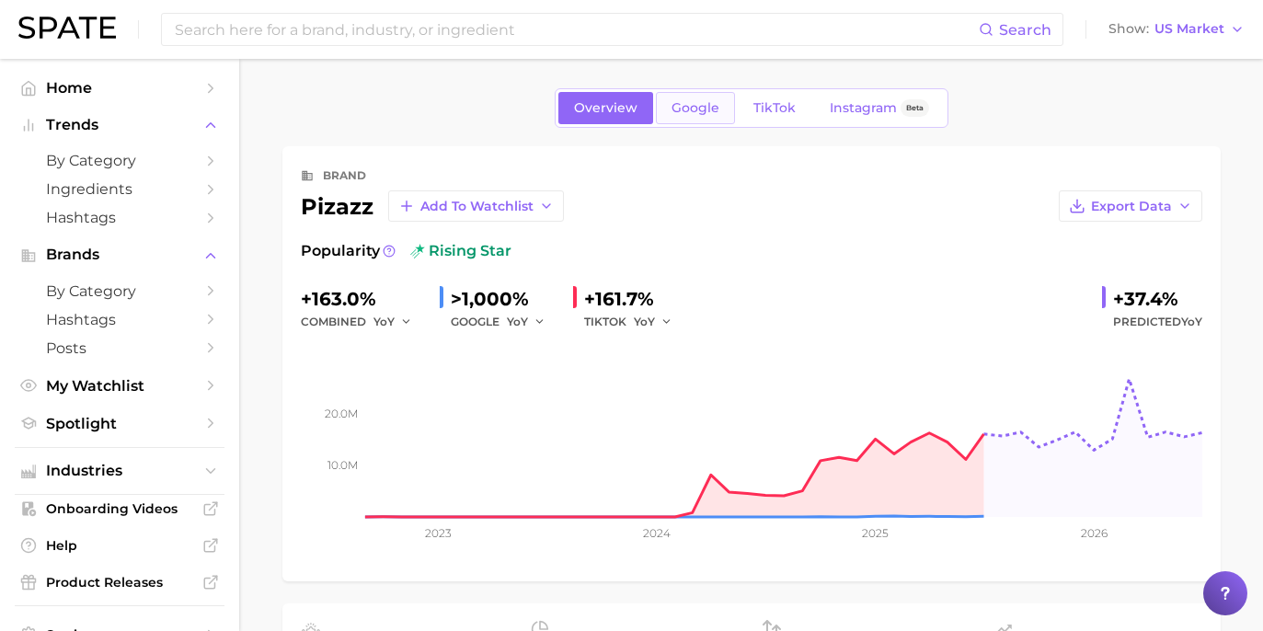
click at [701, 117] on link "Google" at bounding box center [695, 108] width 79 height 32
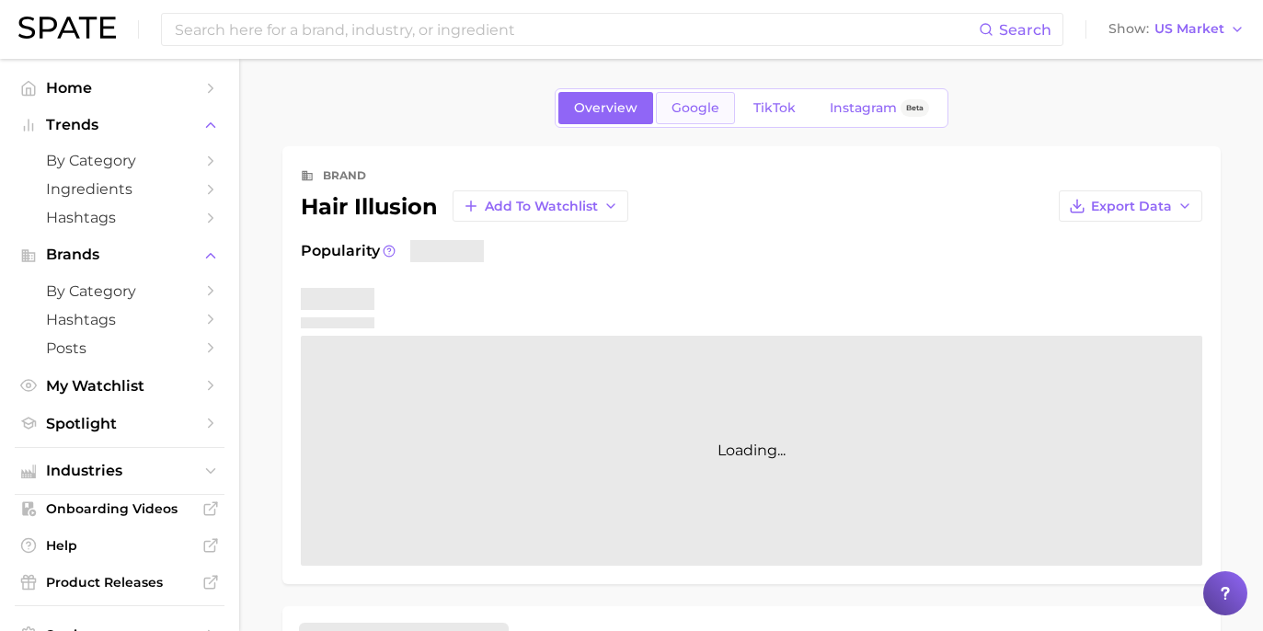
click at [680, 102] on span "Google" at bounding box center [695, 108] width 48 height 16
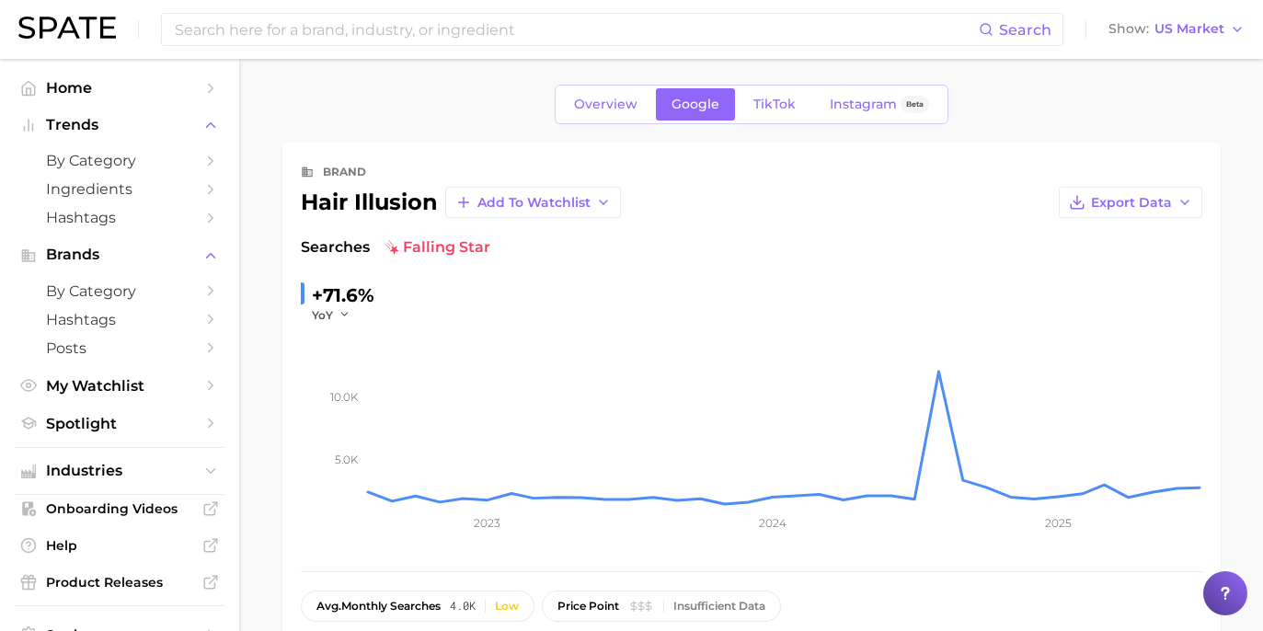
scroll to position [17, 0]
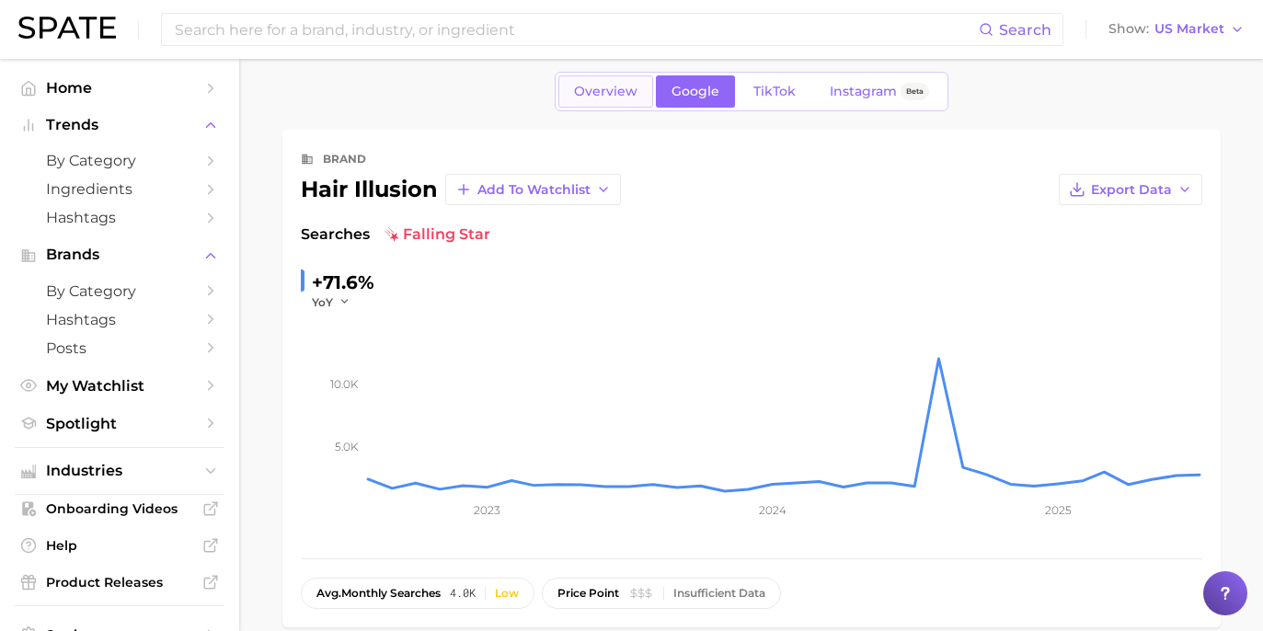
click at [619, 88] on span "Overview" at bounding box center [605, 92] width 63 height 16
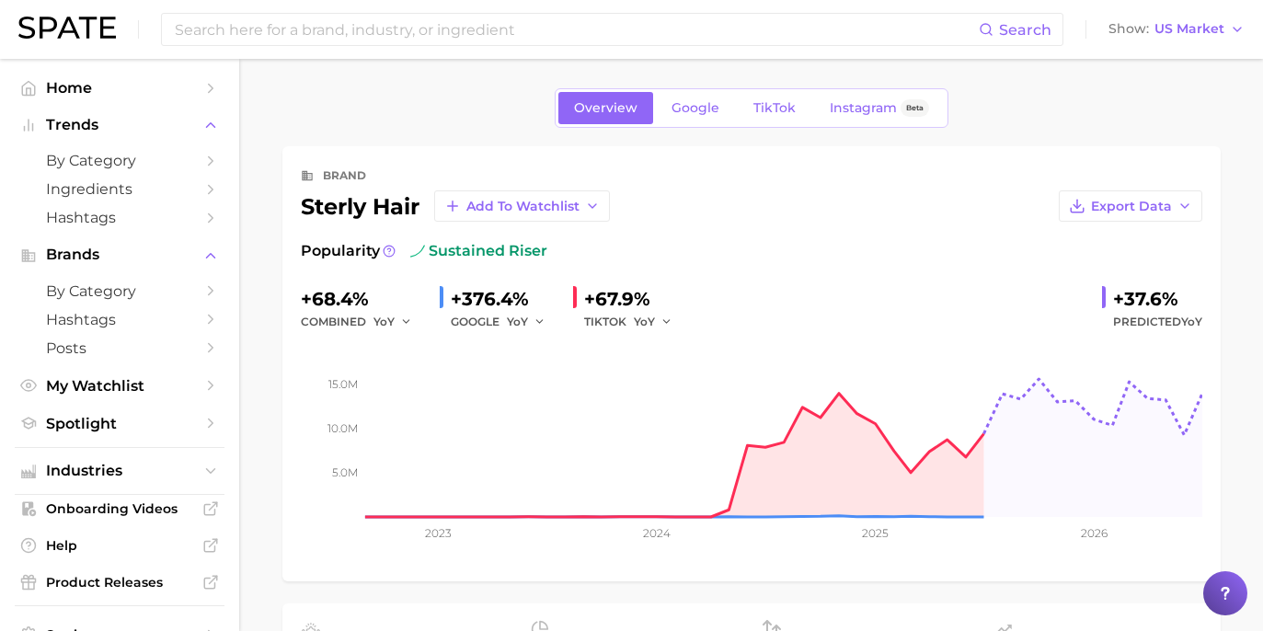
click at [1148, 295] on div "+37.6%" at bounding box center [1157, 298] width 89 height 29
drag, startPoint x: 1187, startPoint y: 295, endPoint x: 1116, endPoint y: 296, distance: 71.7
click at [1116, 296] on div "+37.6%" at bounding box center [1157, 298] width 89 height 29
copy div "+37.6%"
click at [693, 108] on span "Google" at bounding box center [695, 108] width 48 height 16
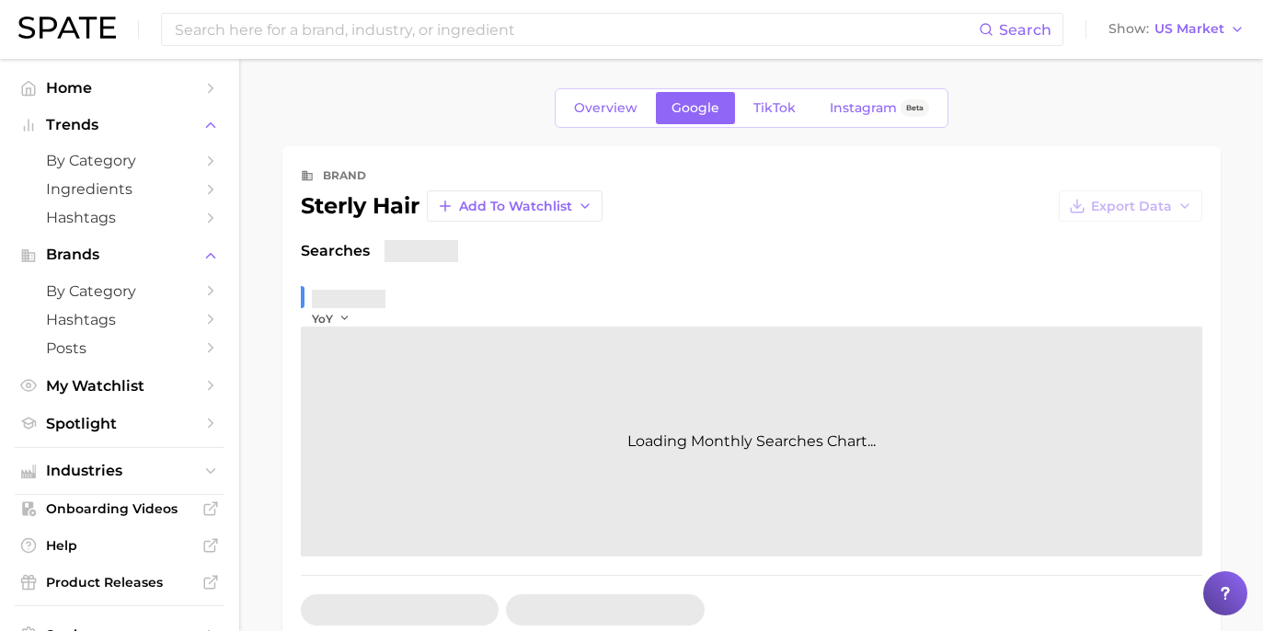
click at [693, 108] on span "Google" at bounding box center [695, 108] width 48 height 16
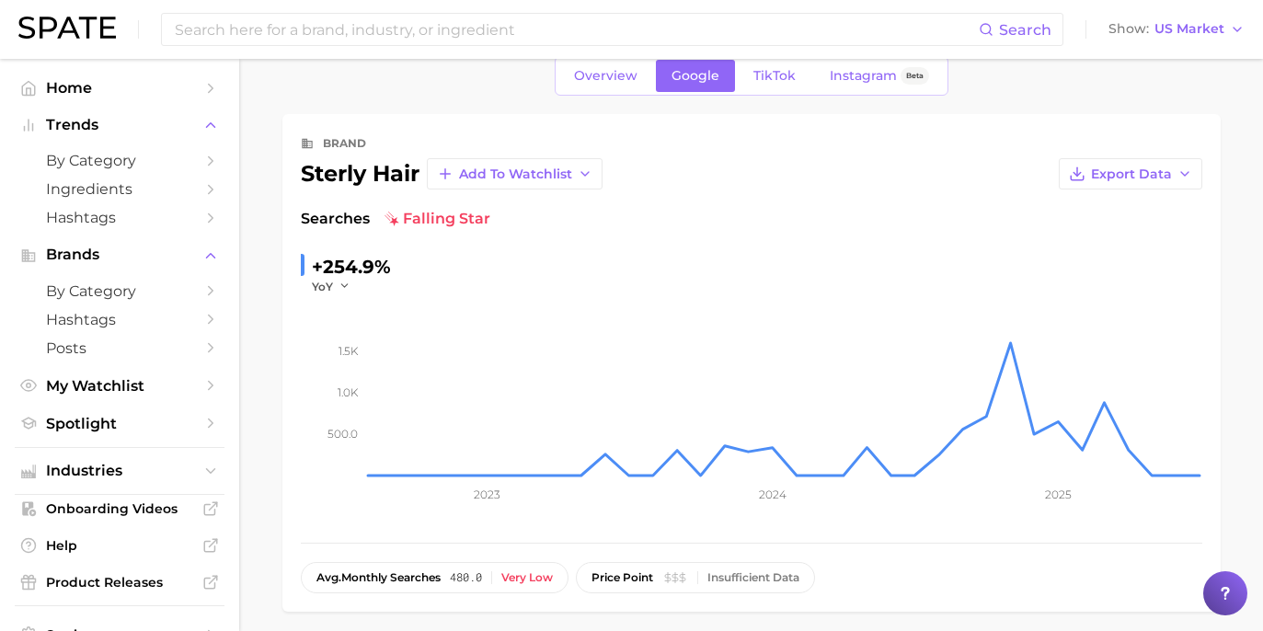
scroll to position [90, 0]
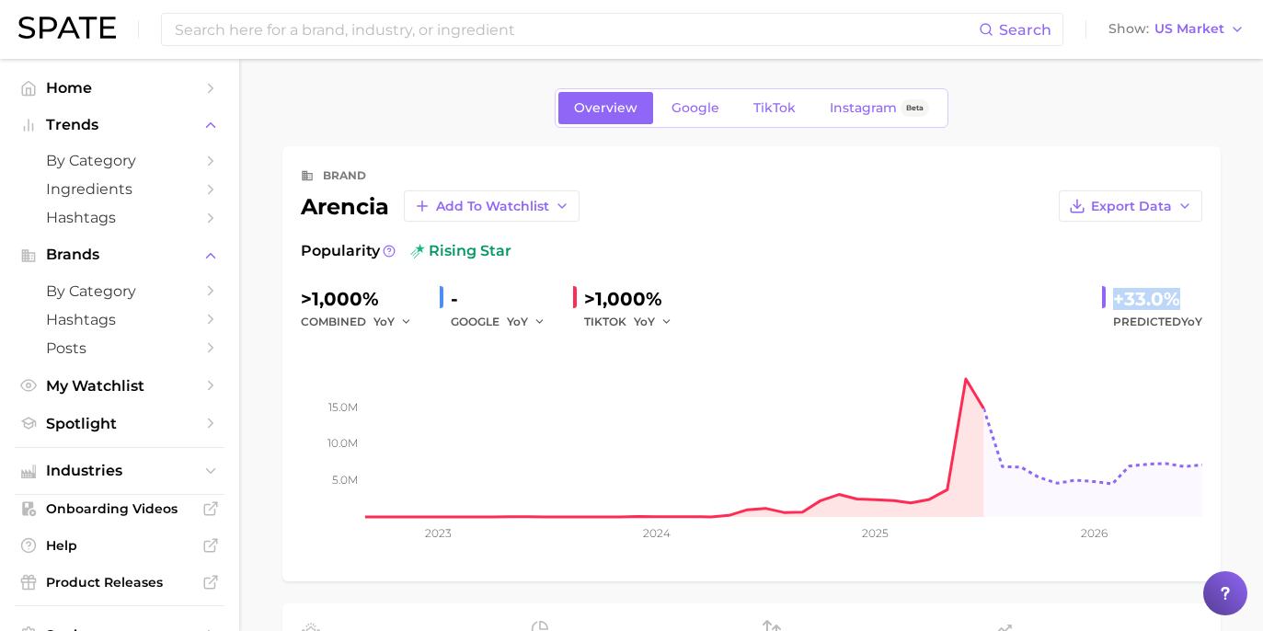
drag, startPoint x: 1178, startPoint y: 286, endPoint x: 1181, endPoint y: 295, distance: 9.6
click at [1181, 295] on div "+33.0%" at bounding box center [1157, 298] width 89 height 29
copy div "+33.0%"
click at [693, 126] on div "Overview Google TikTok Instagram Beta" at bounding box center [752, 108] width 394 height 40
click at [699, 117] on link "Google" at bounding box center [695, 108] width 79 height 32
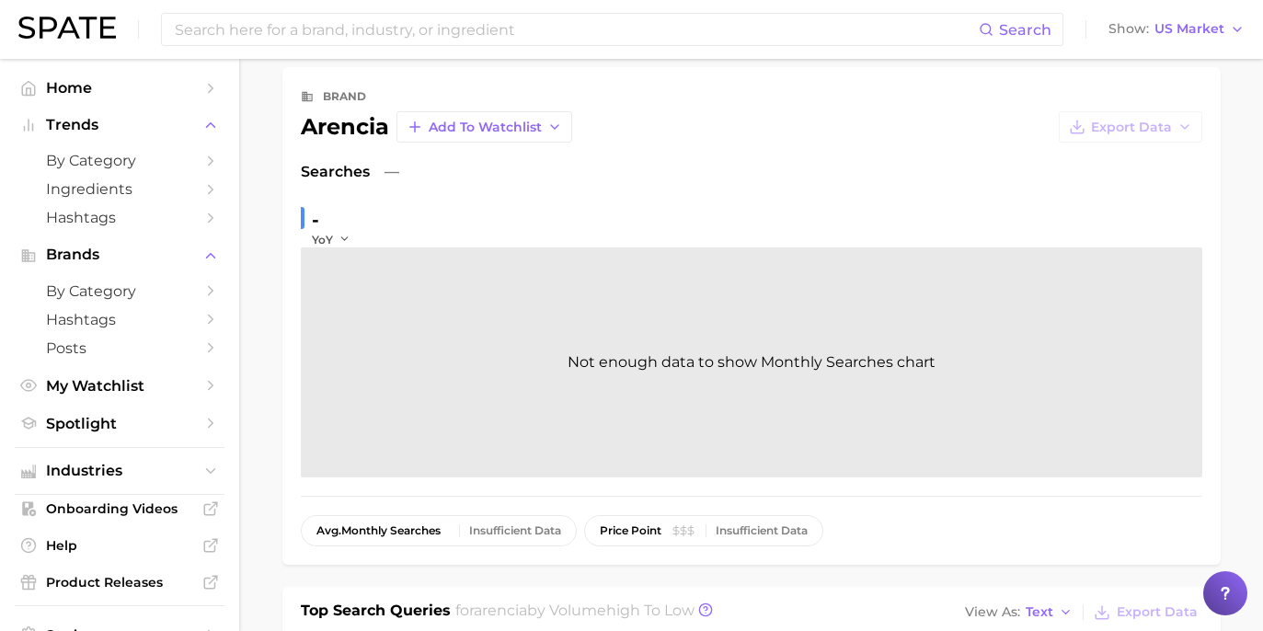
scroll to position [75, 0]
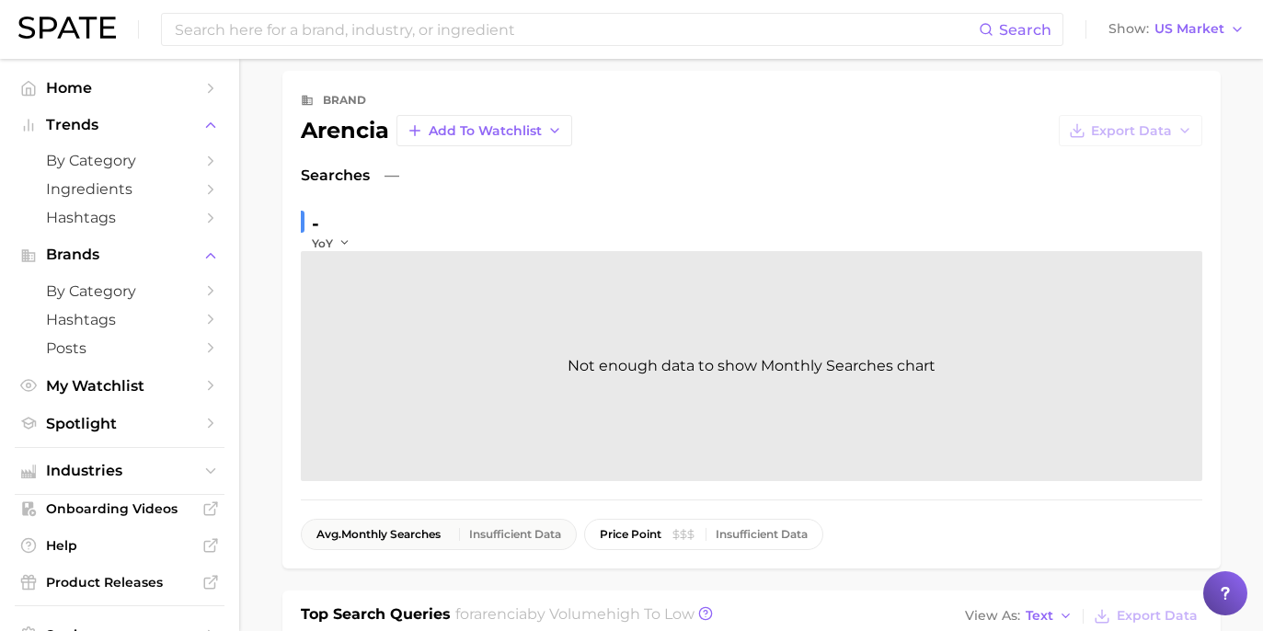
click at [541, 533] on div "Insufficient Data" at bounding box center [515, 534] width 92 height 13
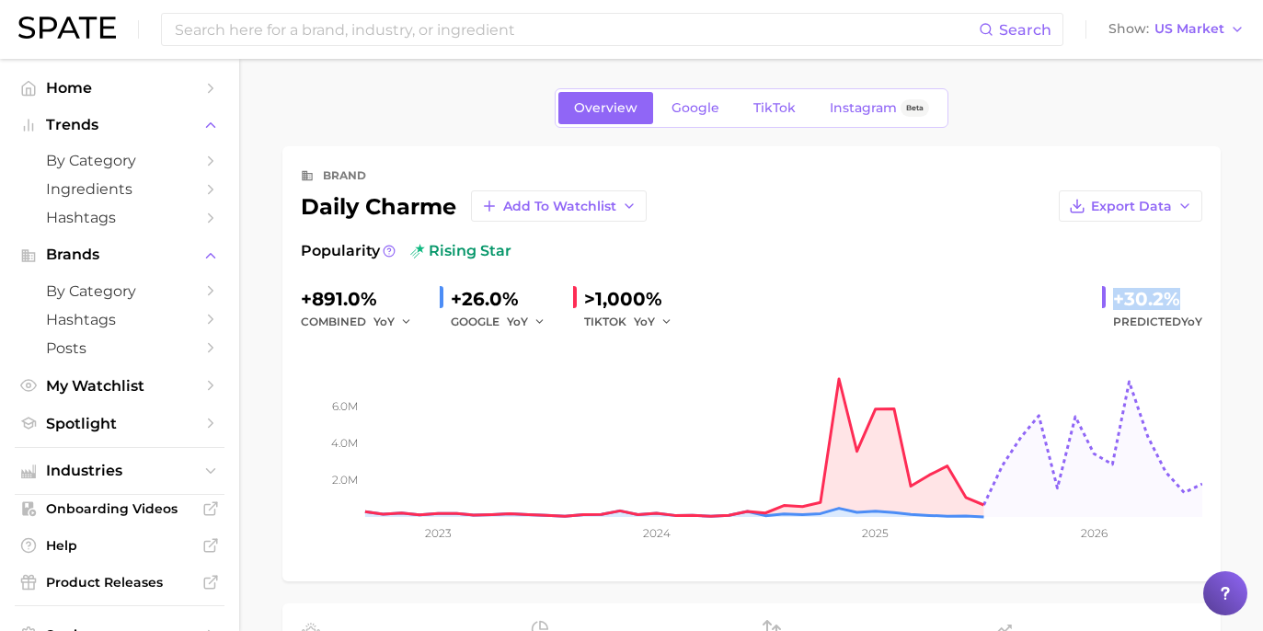
drag, startPoint x: 1117, startPoint y: 301, endPoint x: 1185, endPoint y: 297, distance: 68.2
click at [1185, 297] on div "+30.2%" at bounding box center [1157, 298] width 89 height 29
copy div "+30.2%"
click at [712, 118] on link "Google" at bounding box center [695, 108] width 79 height 32
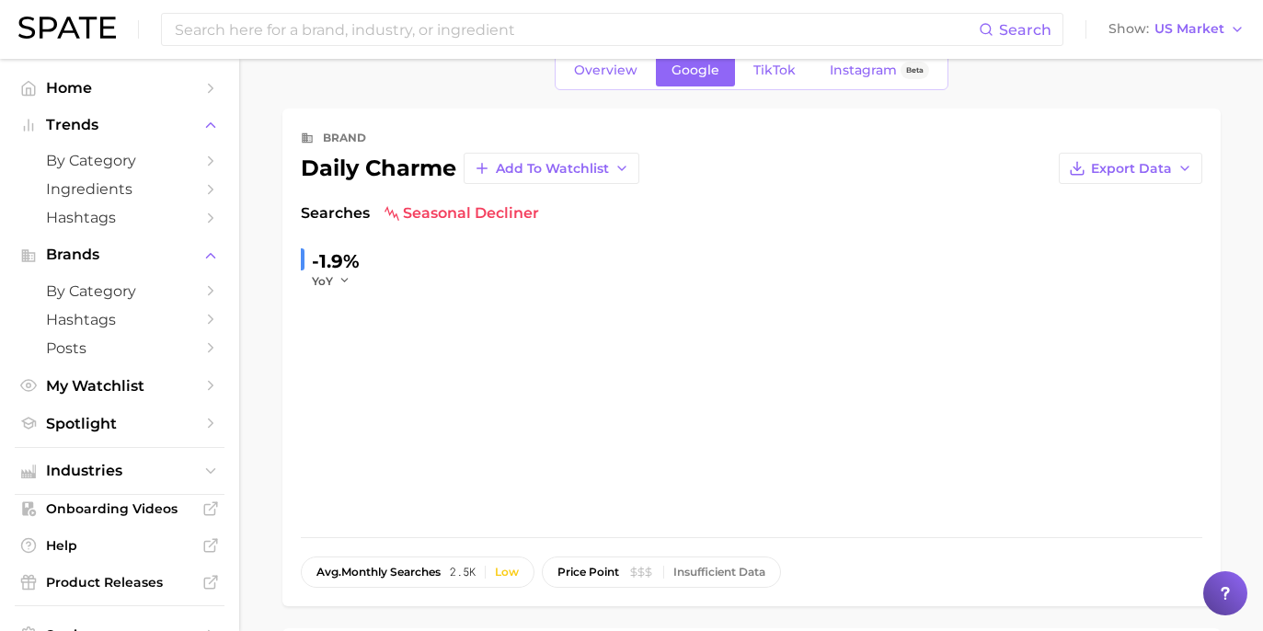
scroll to position [120, 0]
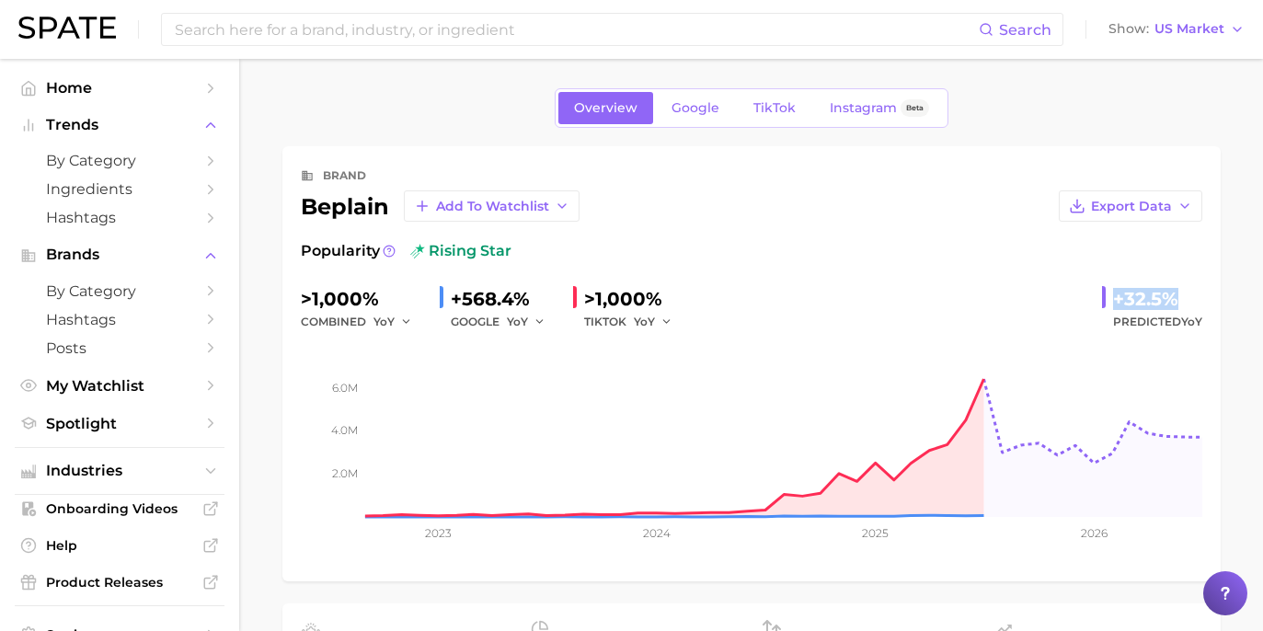
drag, startPoint x: 1115, startPoint y: 292, endPoint x: 1176, endPoint y: 299, distance: 62.0
click at [1176, 299] on div "+32.5%" at bounding box center [1157, 298] width 89 height 29
copy div "+32.5%"
click at [701, 103] on span "Google" at bounding box center [695, 108] width 48 height 16
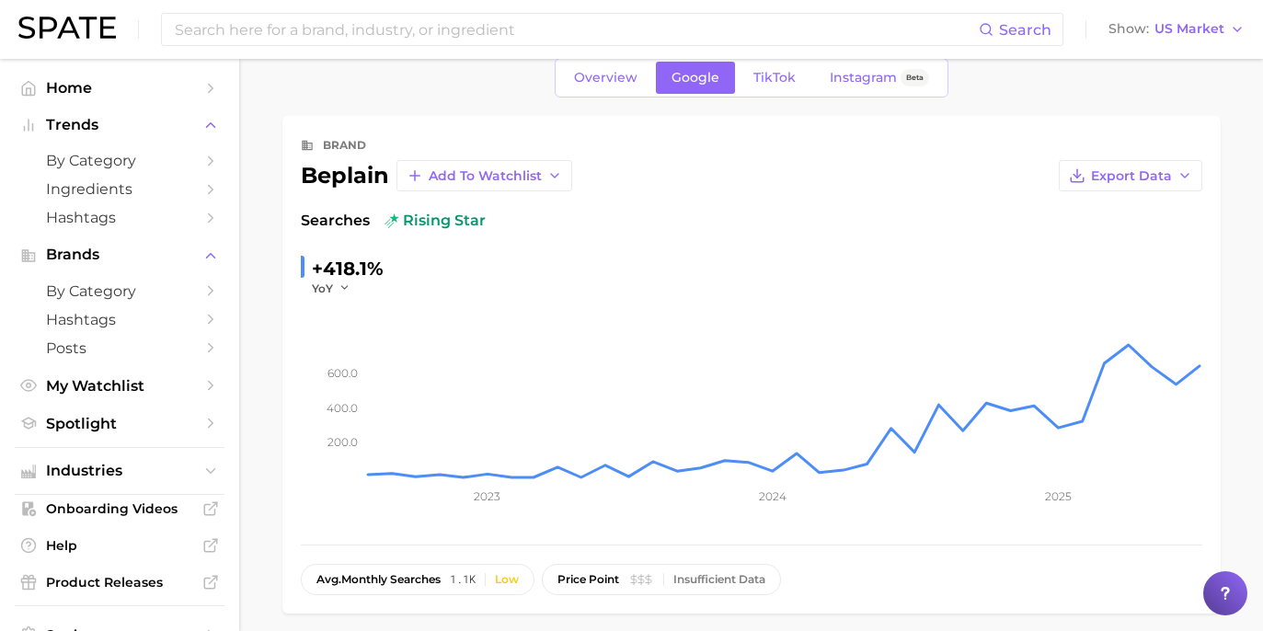
scroll to position [70, 0]
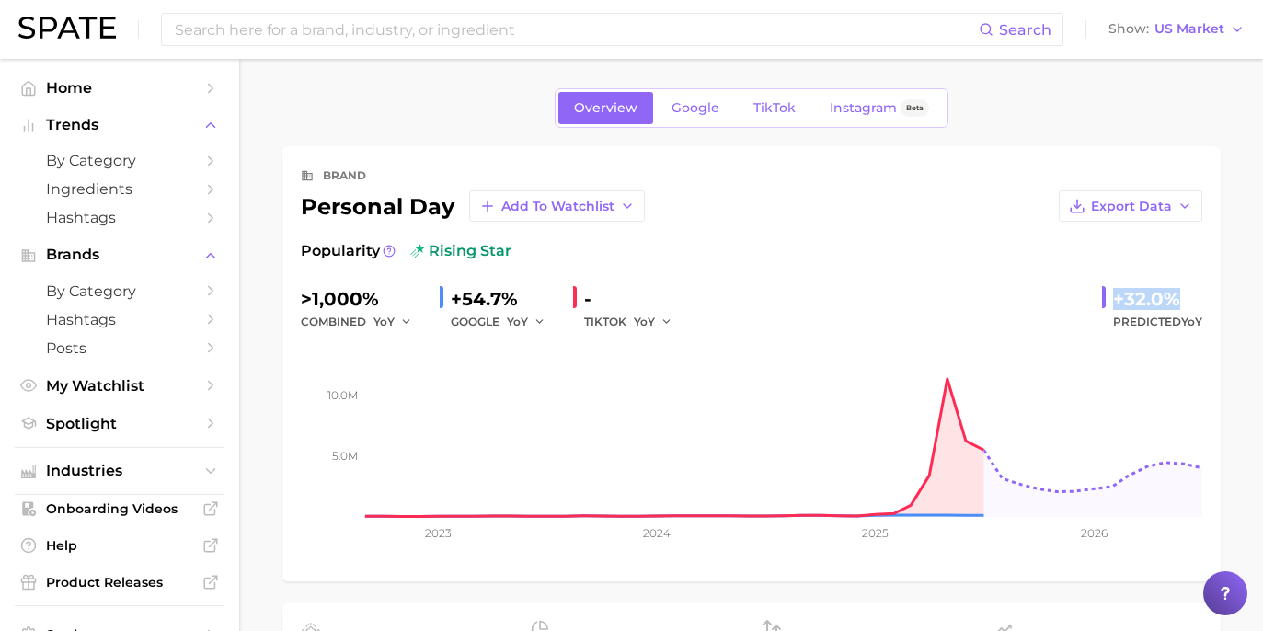
drag, startPoint x: 1114, startPoint y: 299, endPoint x: 1188, endPoint y: 297, distance: 74.5
click at [1188, 297] on div "+32.0%" at bounding box center [1157, 298] width 89 height 29
copy div "+32.0%"
click at [725, 119] on link "Google" at bounding box center [695, 108] width 79 height 32
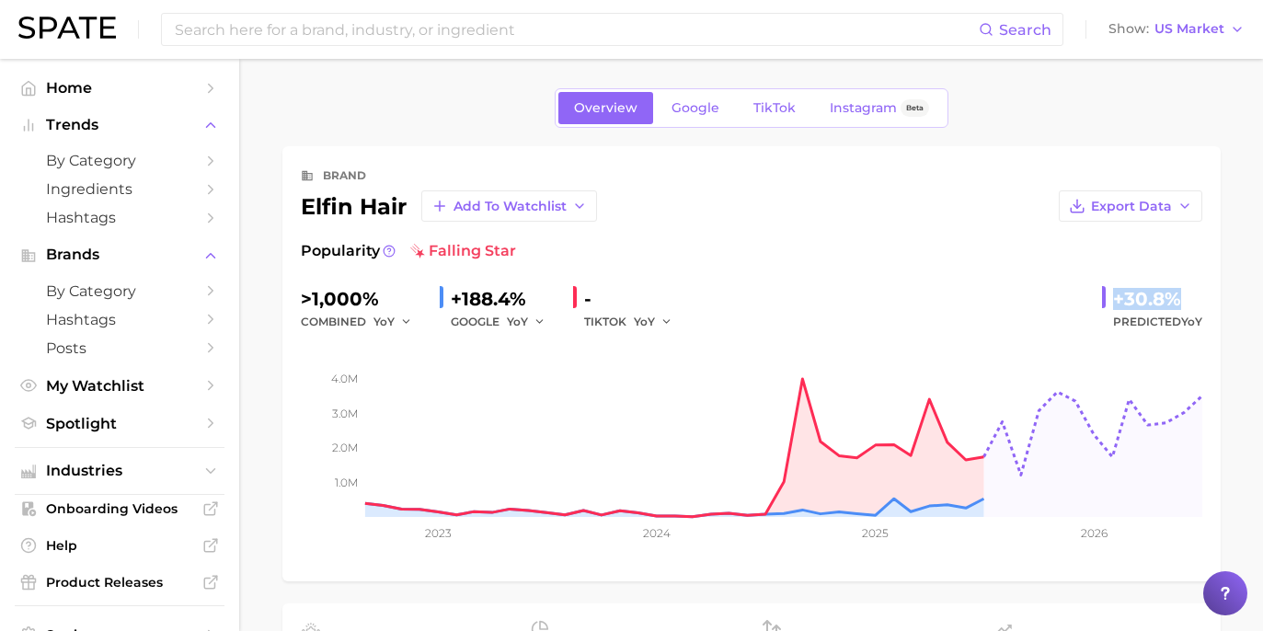
drag, startPoint x: 1143, startPoint y: 293, endPoint x: 1198, endPoint y: 292, distance: 55.2
click at [1198, 292] on div "+30.8%" at bounding box center [1157, 298] width 89 height 29
click at [719, 98] on link "Google" at bounding box center [695, 108] width 79 height 32
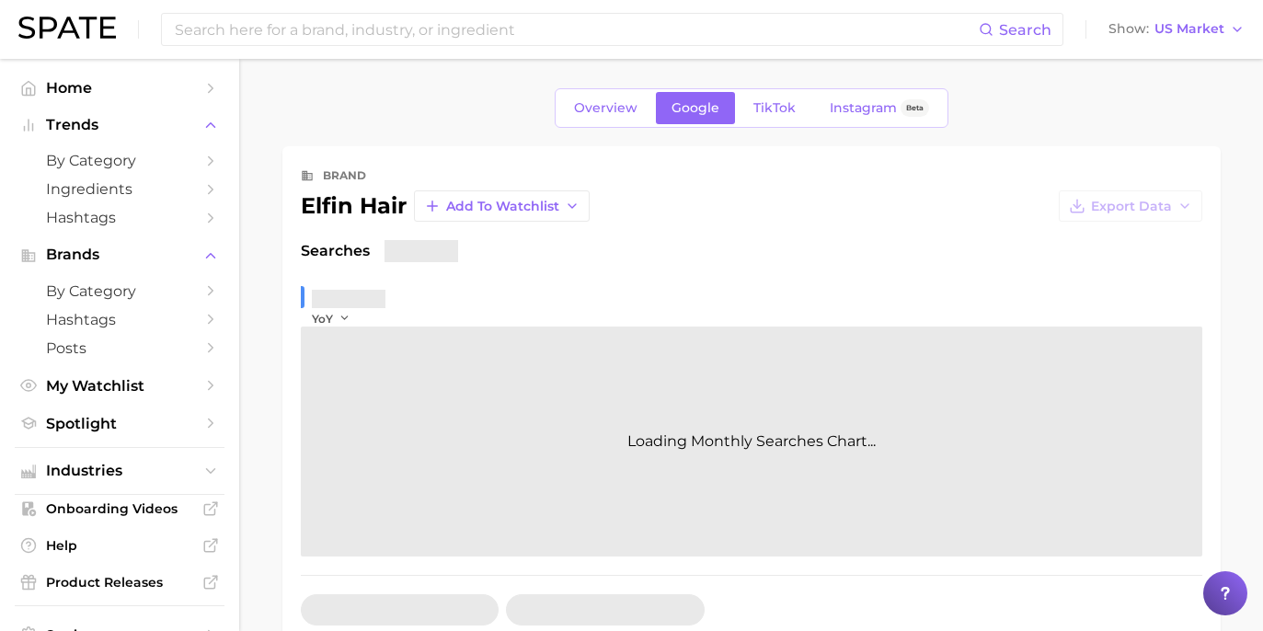
scroll to position [146, 0]
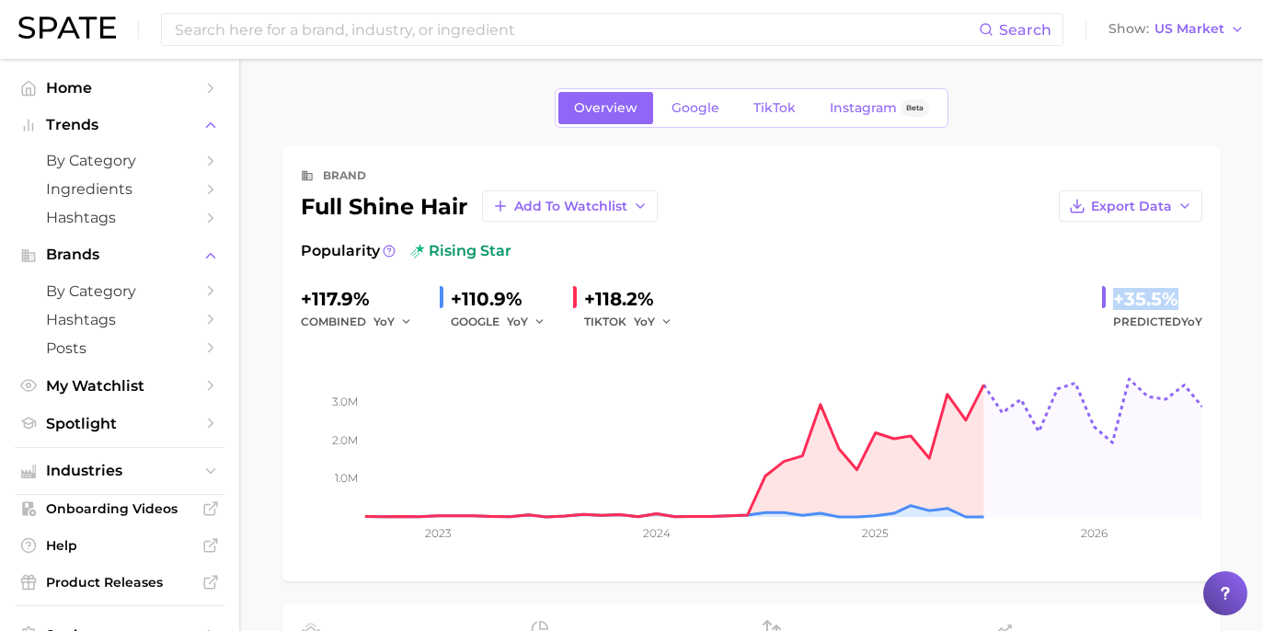
drag, startPoint x: 1119, startPoint y: 294, endPoint x: 1171, endPoint y: 294, distance: 51.5
click at [1171, 294] on div "+35.5%" at bounding box center [1157, 298] width 89 height 29
copy div "+35.5%"
click at [712, 102] on span "Google" at bounding box center [695, 108] width 48 height 16
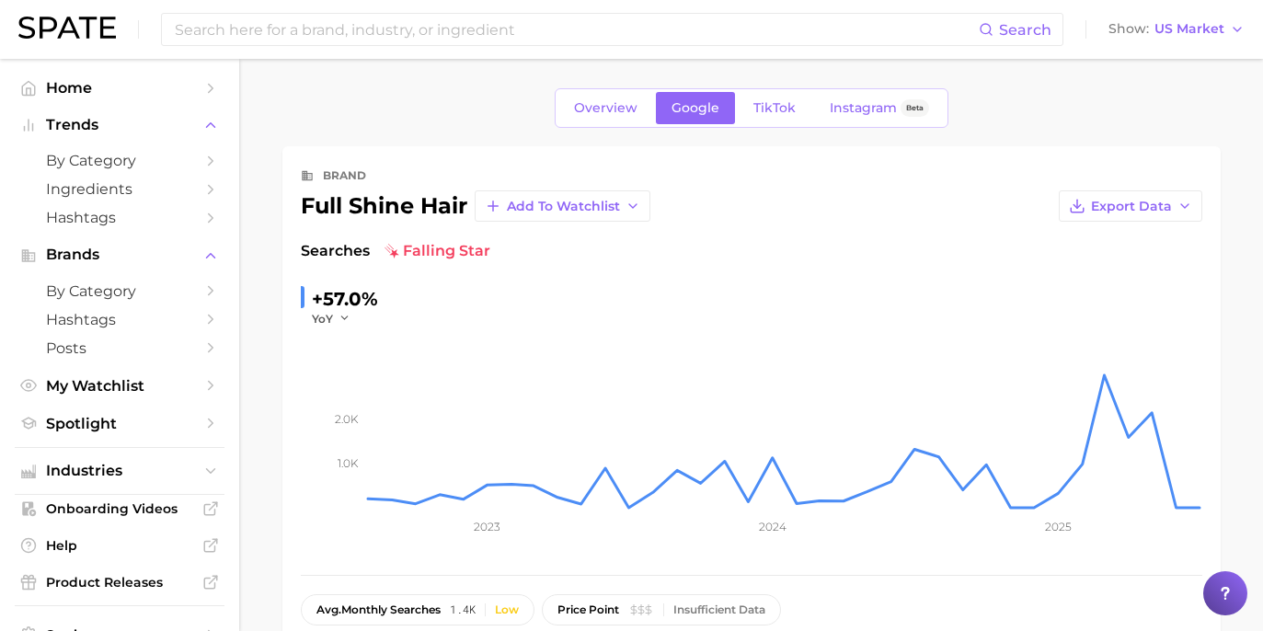
scroll to position [4, 0]
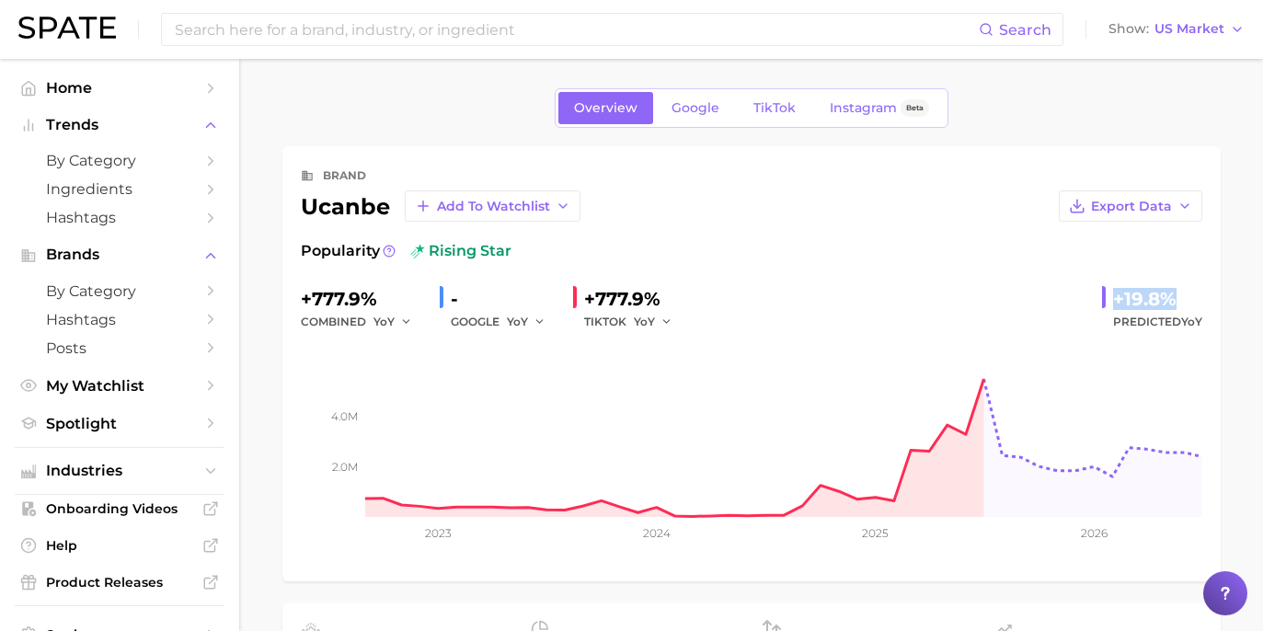
drag, startPoint x: 1114, startPoint y: 301, endPoint x: 1178, endPoint y: 303, distance: 64.4
click at [1178, 303] on div "+19.8%" at bounding box center [1157, 298] width 89 height 29
copy div "+19.8%"
click at [711, 108] on span "Google" at bounding box center [695, 108] width 48 height 16
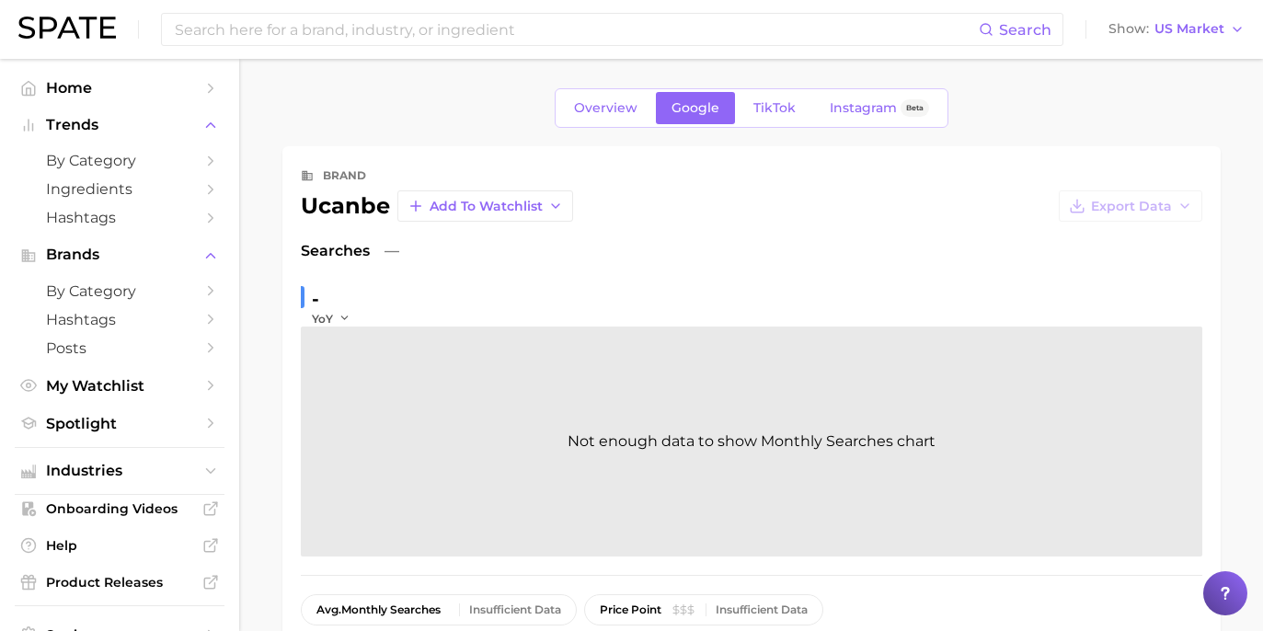
scroll to position [23, 0]
